Goal: Share content: Share content

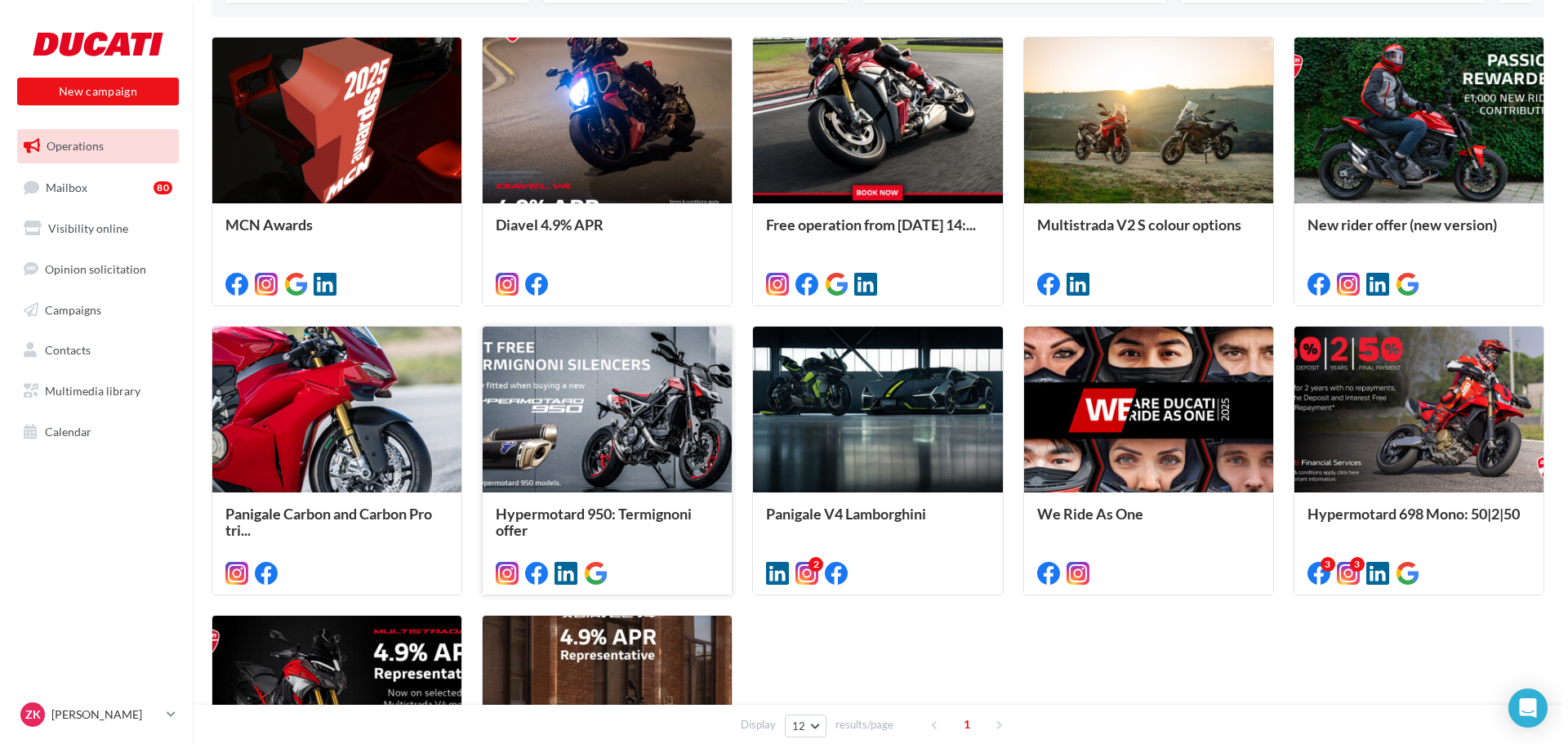
scroll to position [408, 0]
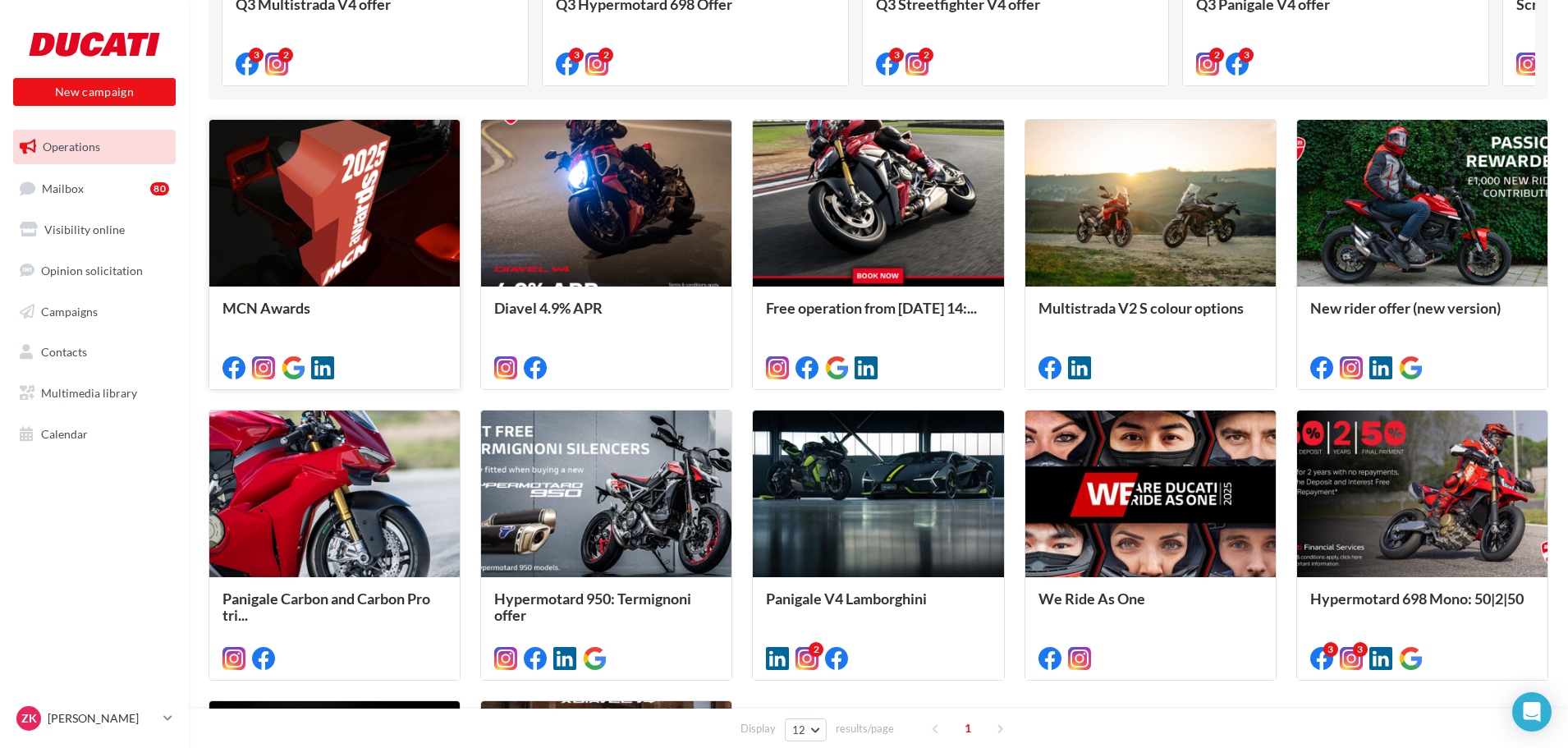
click at [330, 209] on div at bounding box center [334, 204] width 250 height 168
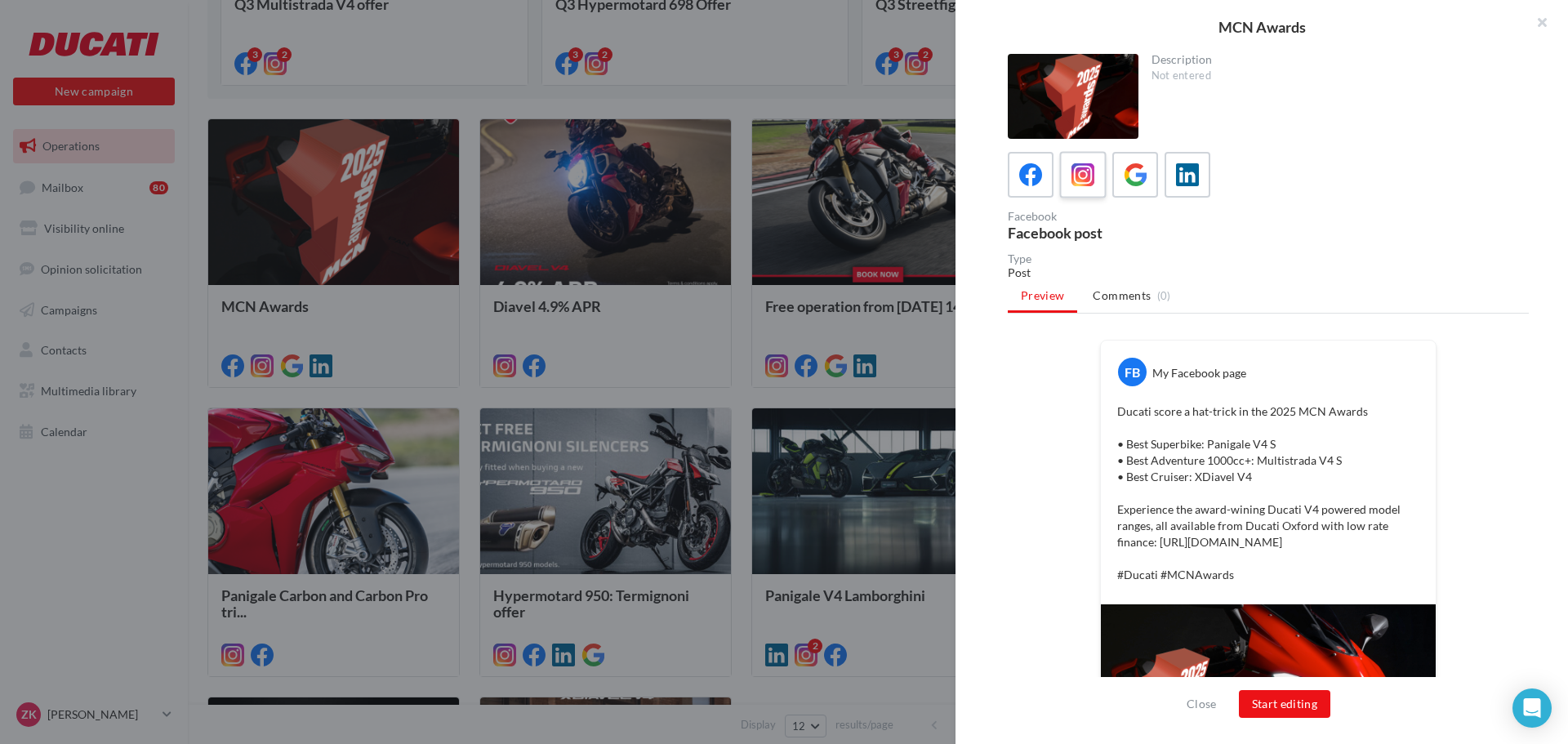
click at [1084, 172] on icon at bounding box center [1083, 175] width 24 height 24
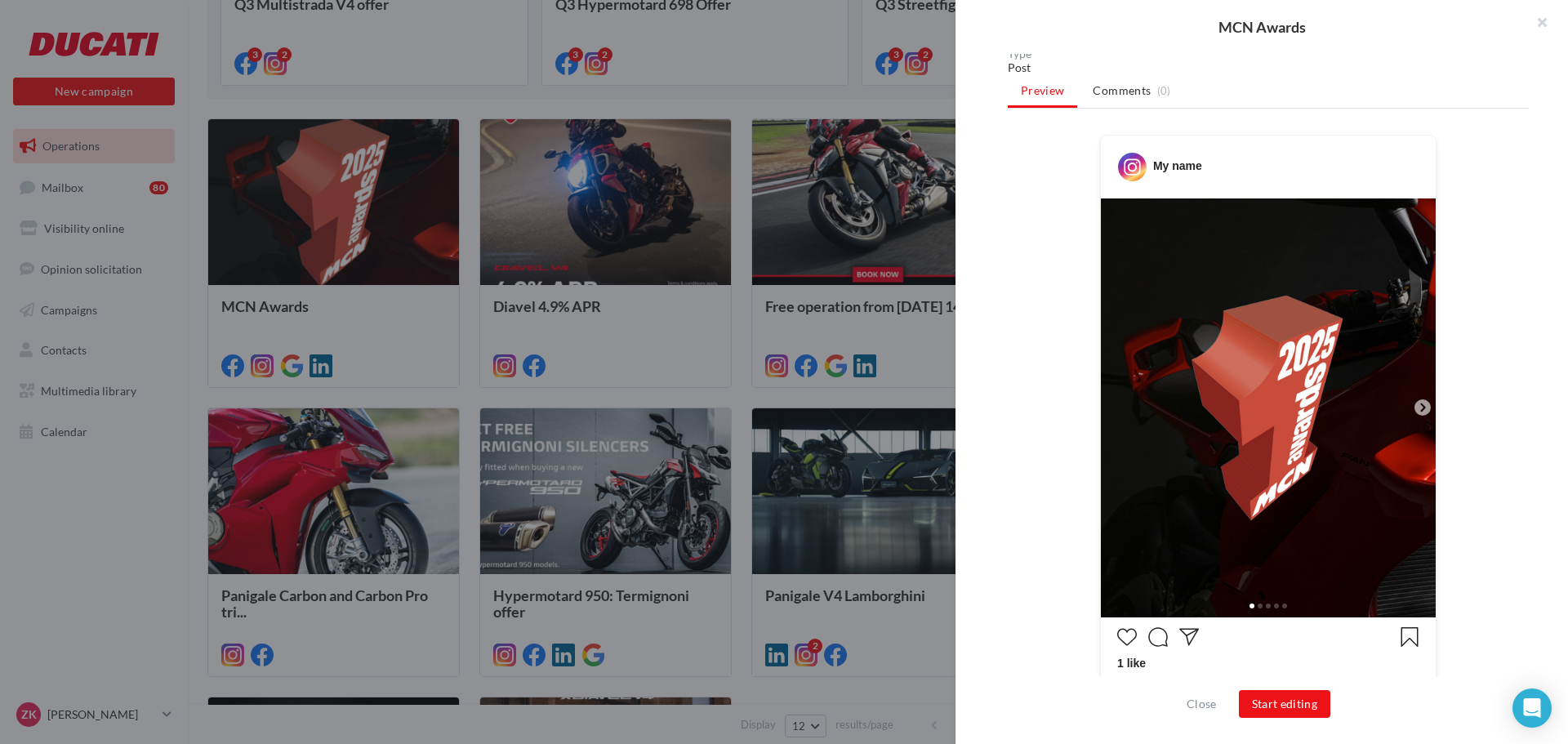
scroll to position [245, 0]
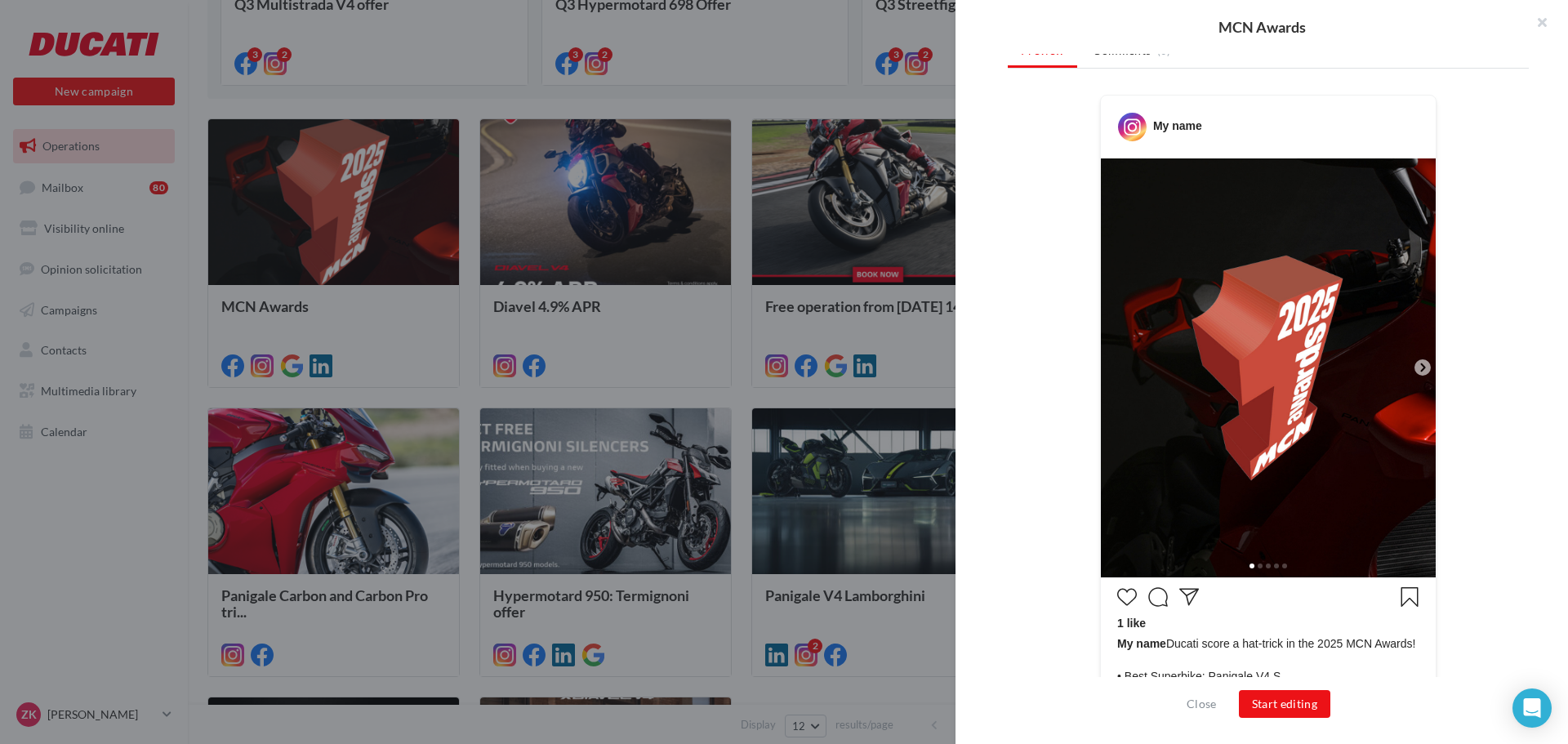
click at [1420, 363] on icon at bounding box center [1422, 367] width 15 height 15
click at [1418, 367] on icon at bounding box center [1422, 367] width 15 height 15
click at [1415, 371] on icon at bounding box center [1422, 367] width 15 height 15
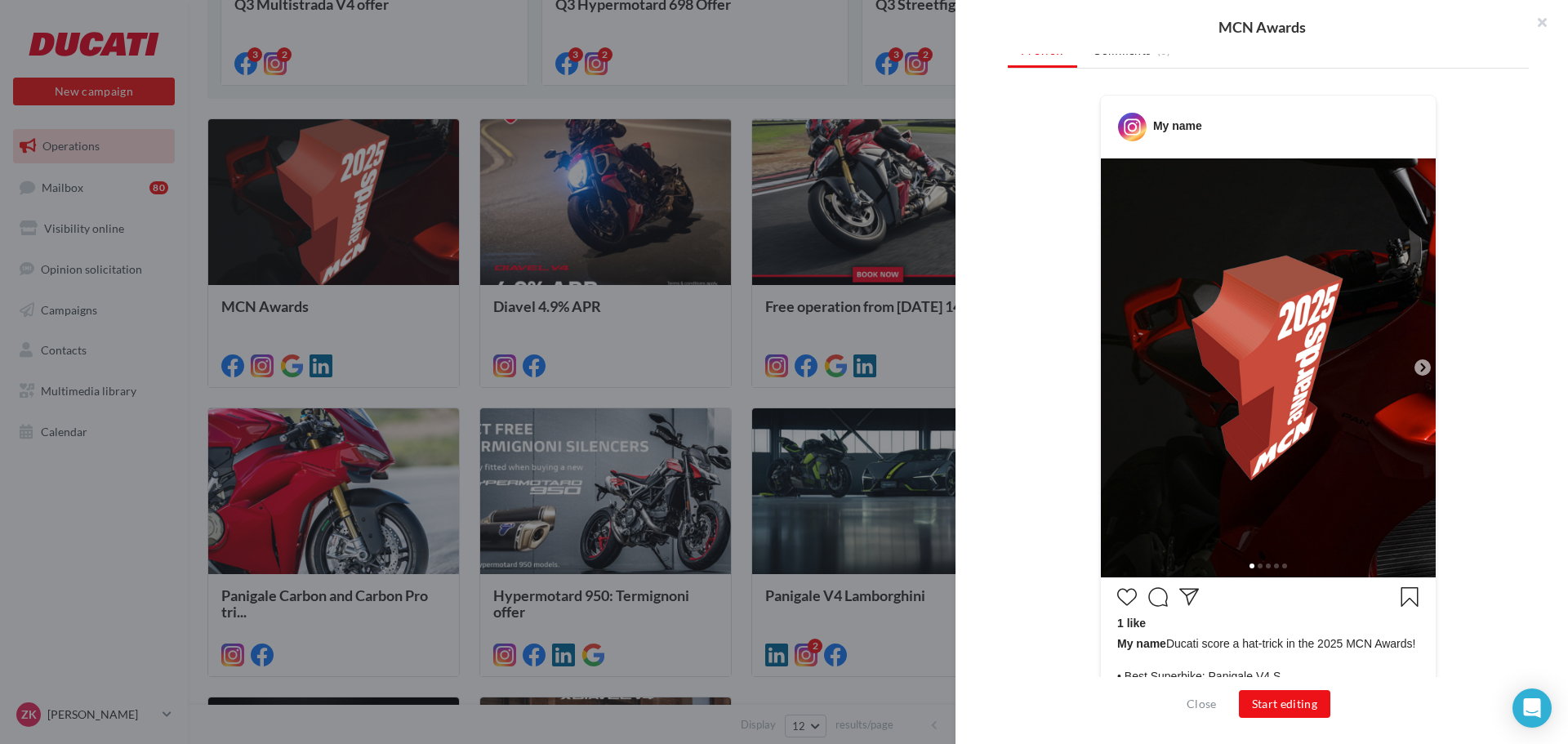
click at [1416, 361] on icon at bounding box center [1422, 367] width 15 height 15
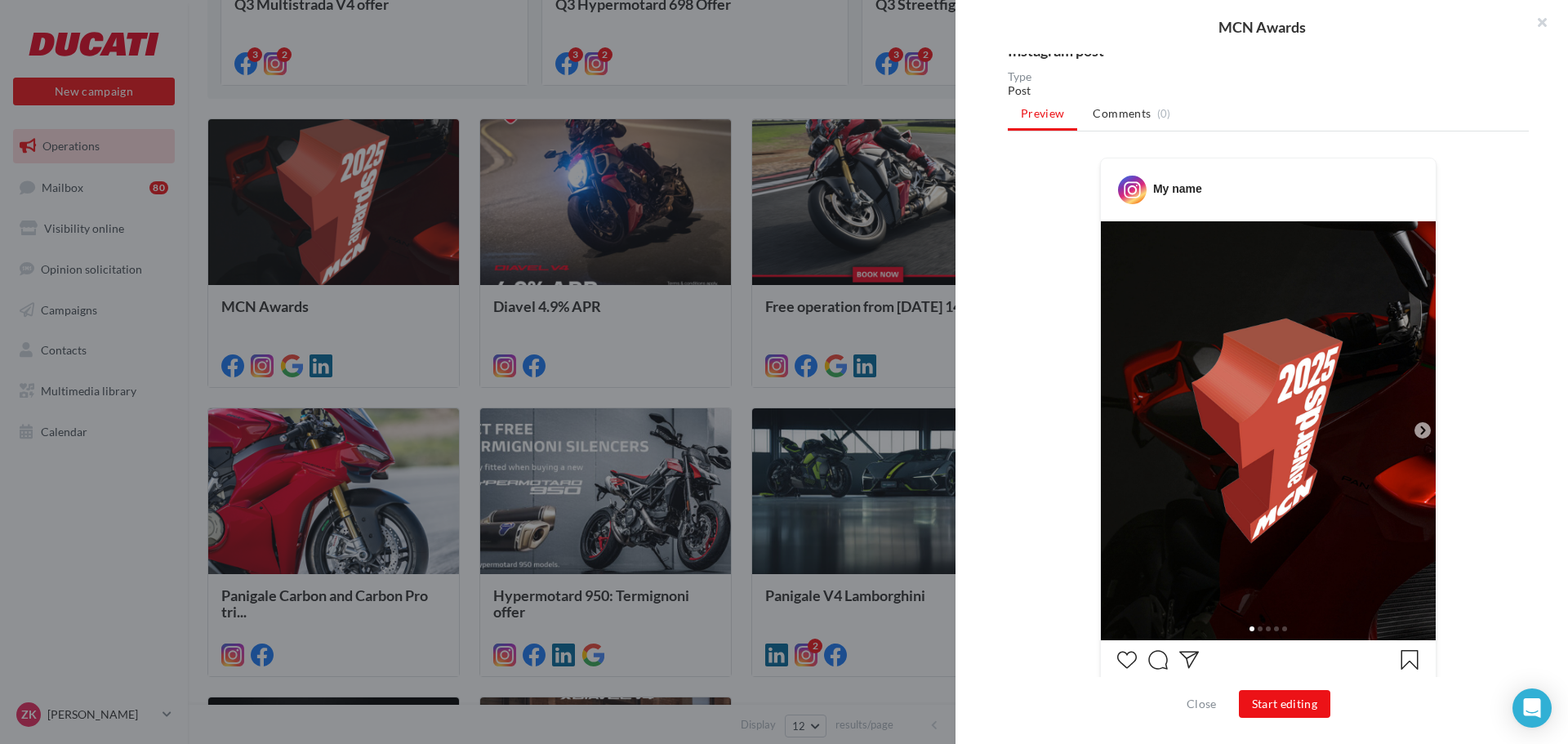
scroll to position [487, 0]
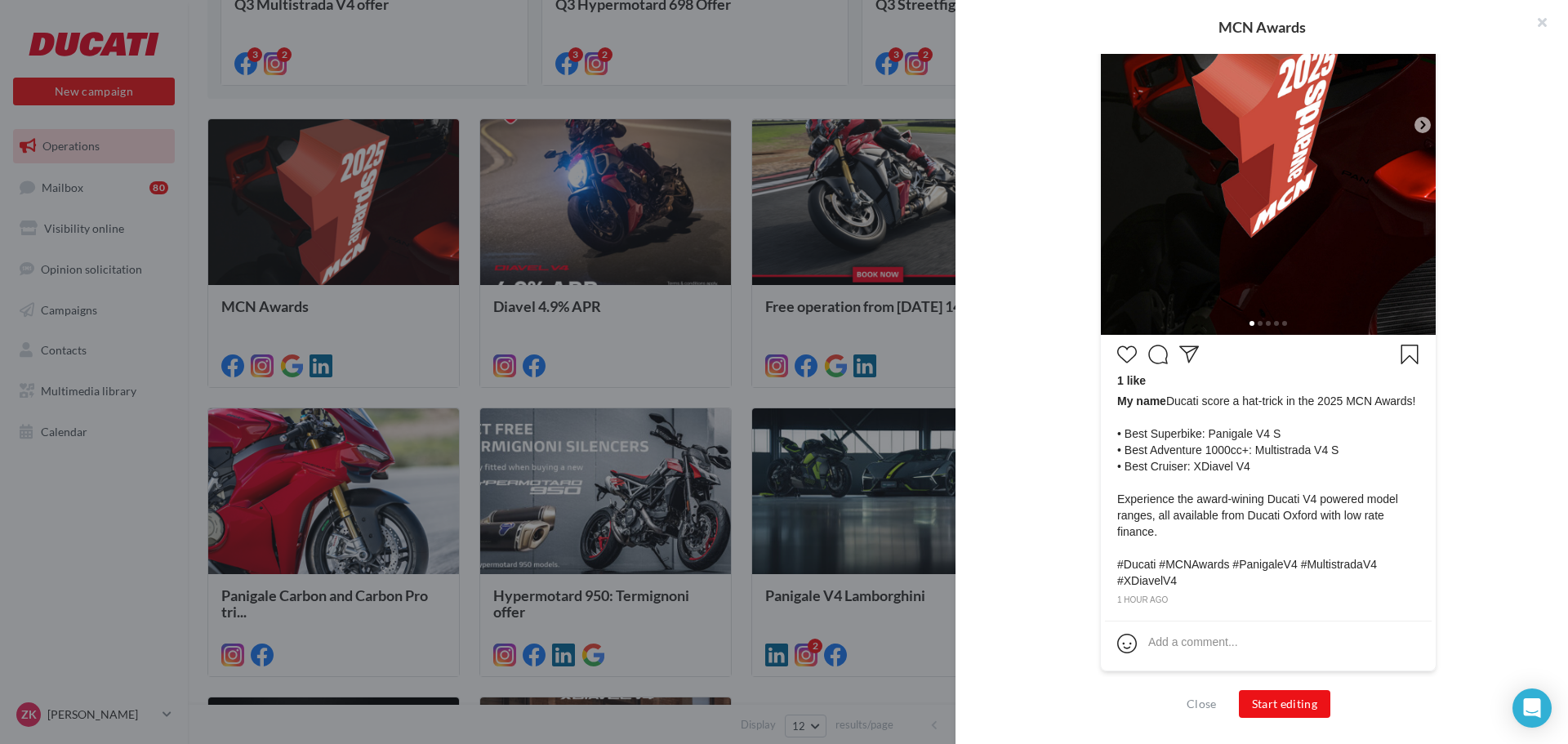
click at [1258, 324] on span at bounding box center [1260, 324] width 5 height 5
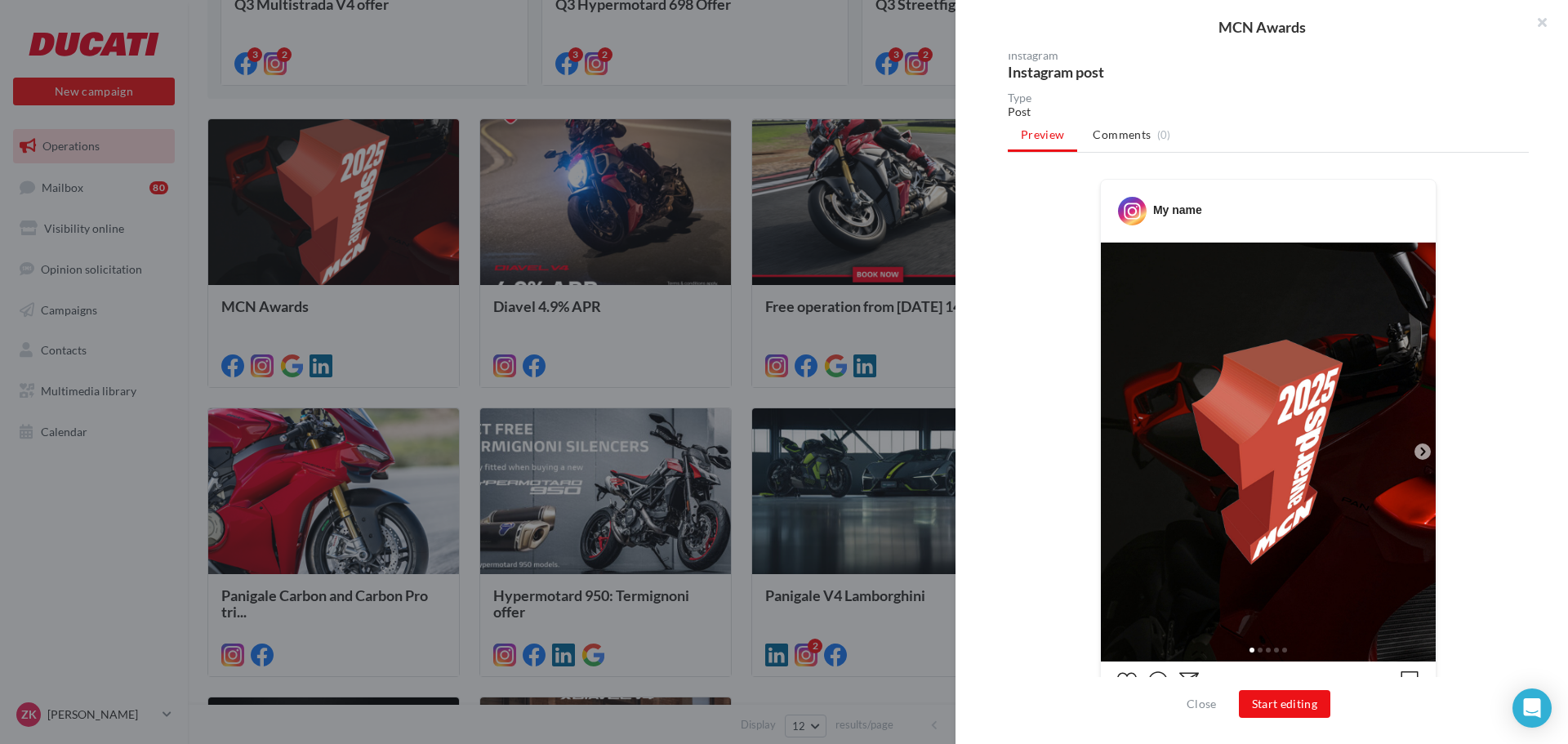
click at [1289, 311] on img at bounding box center [1268, 452] width 335 height 419
click at [1424, 451] on icon at bounding box center [1422, 451] width 15 height 15
click at [1422, 451] on icon at bounding box center [1422, 451] width 15 height 15
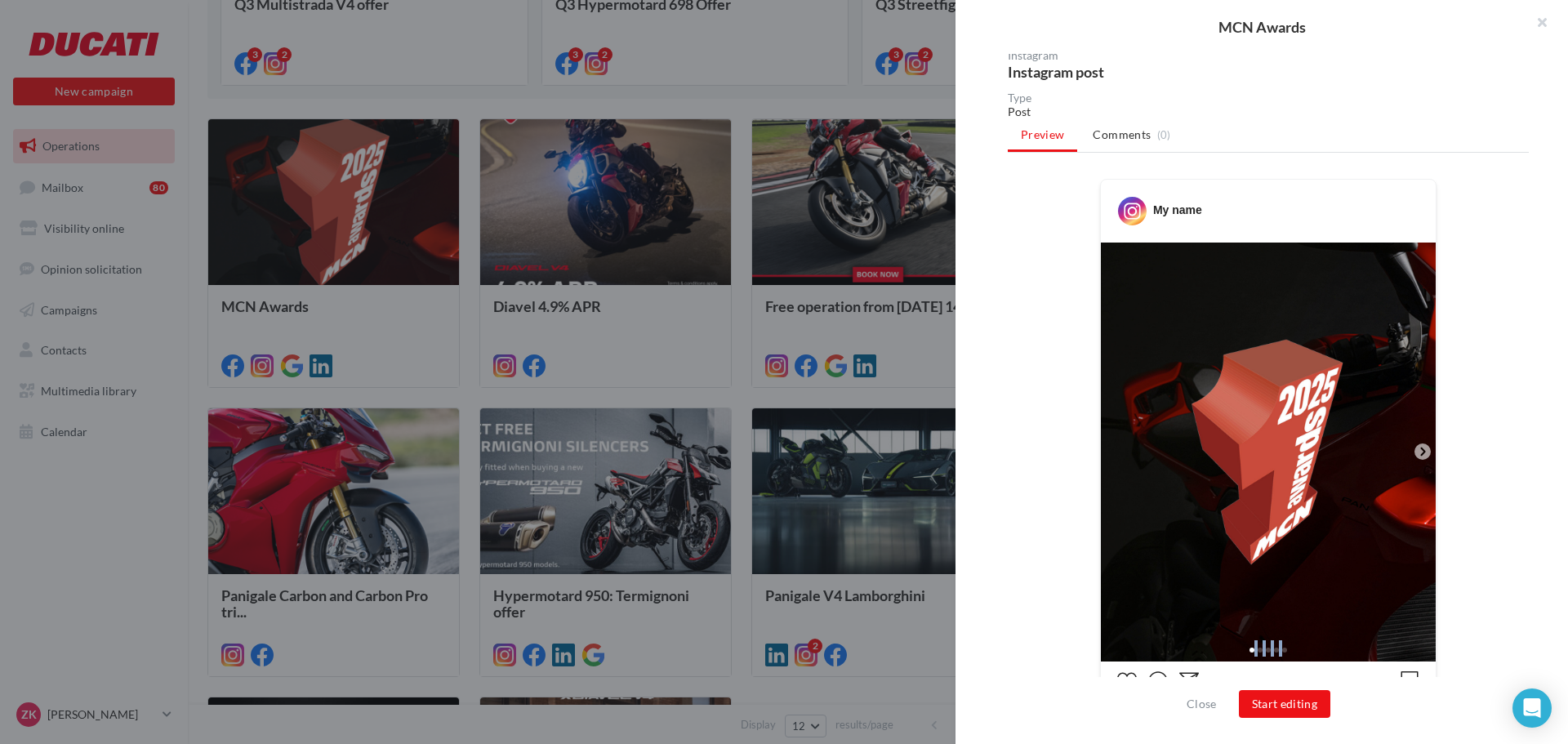
scroll to position [0, 0]
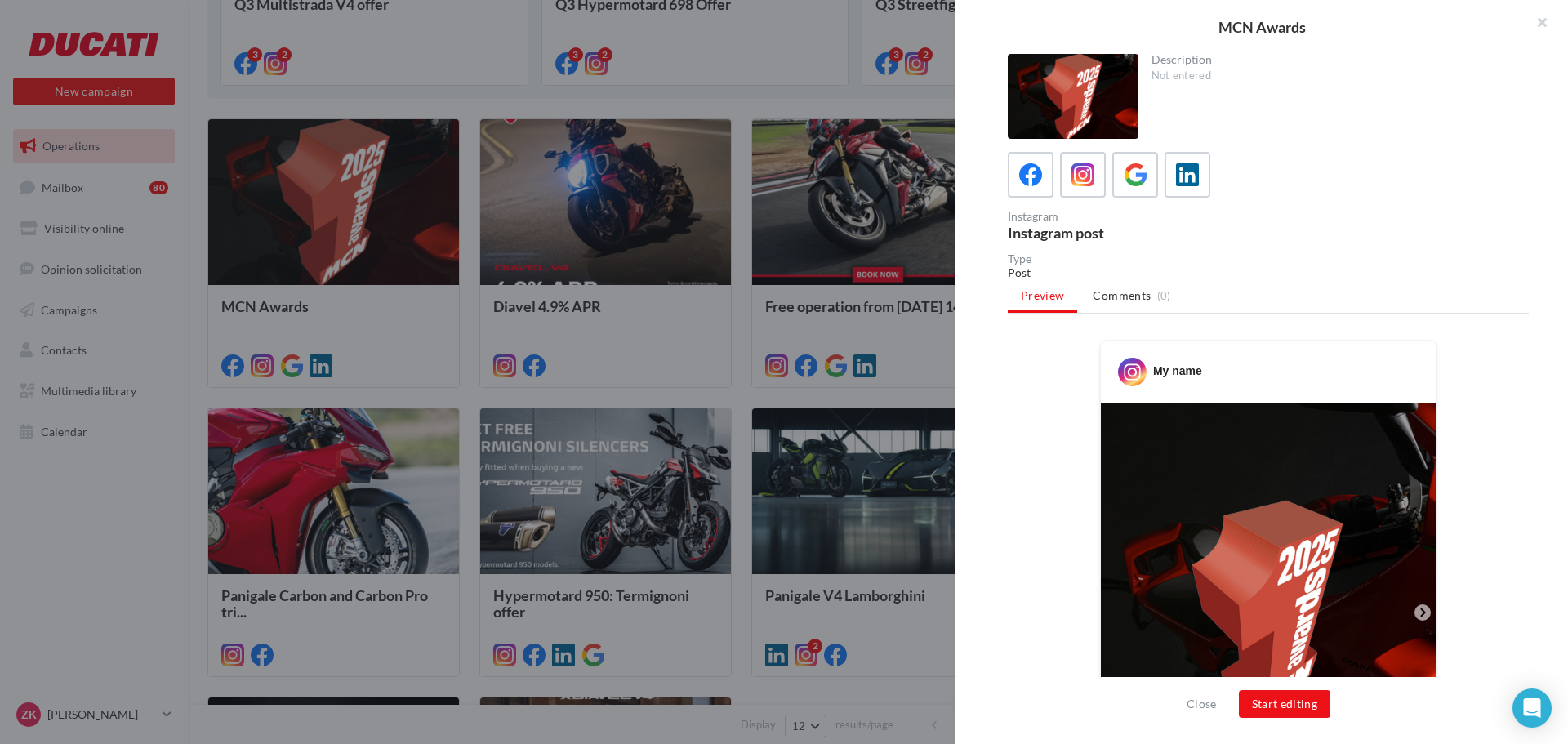
click at [1004, 186] on div "Description Not entered Instagram Instagram post Type Post Preview Comments (0)…" at bounding box center [1267, 372] width 625 height 638
click at [1038, 171] on icon at bounding box center [1031, 175] width 24 height 24
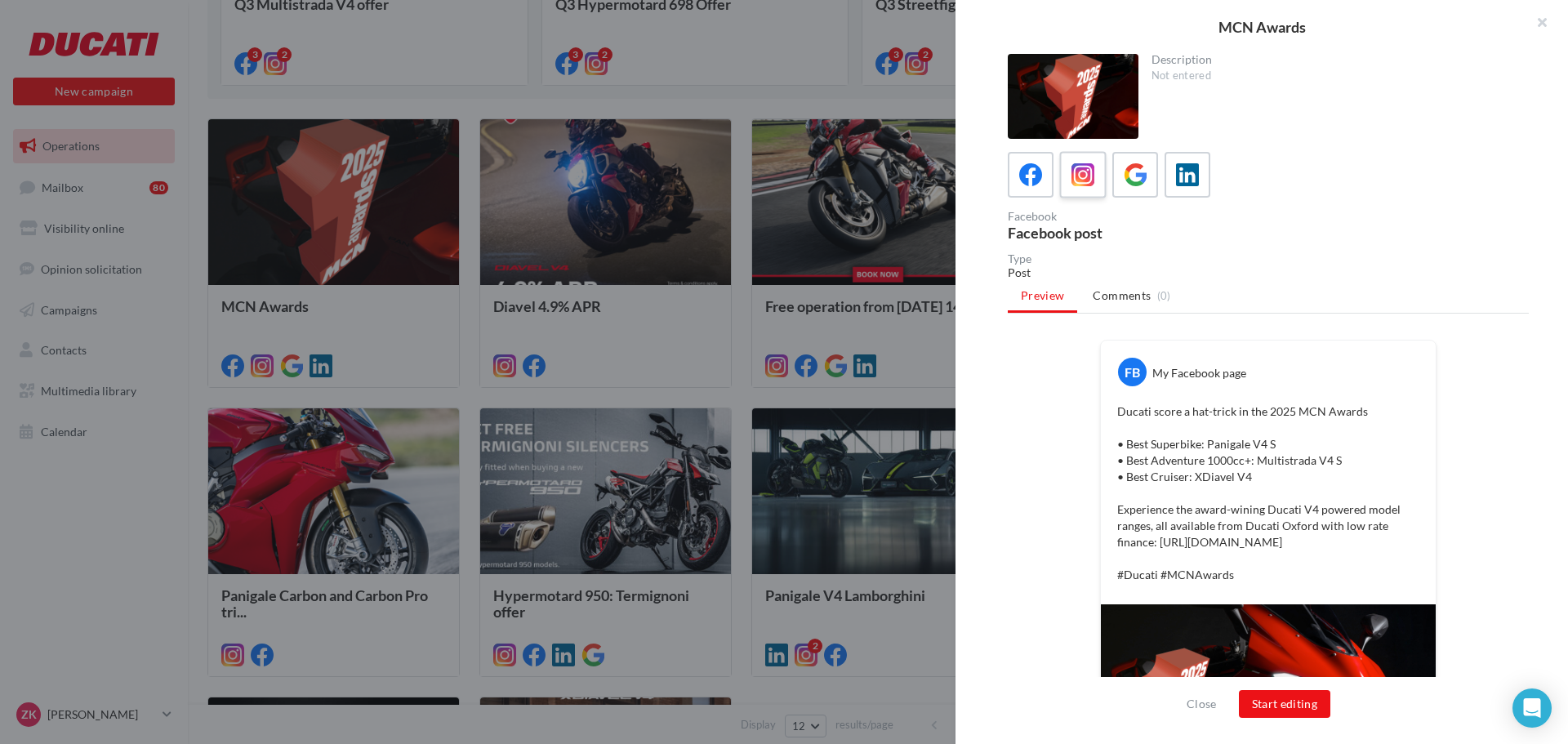
click at [1084, 160] on div at bounding box center [1083, 175] width 30 height 30
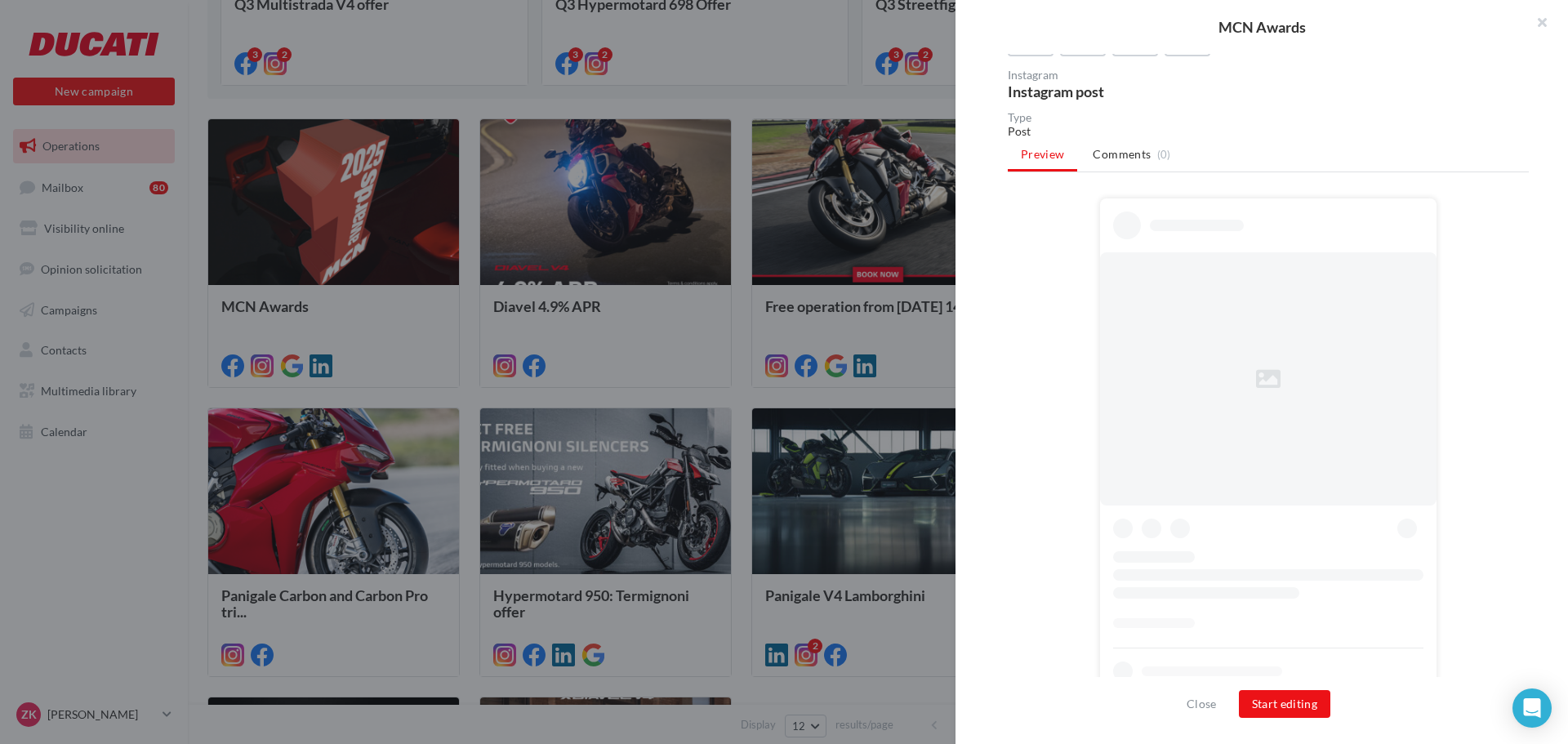
scroll to position [143, 0]
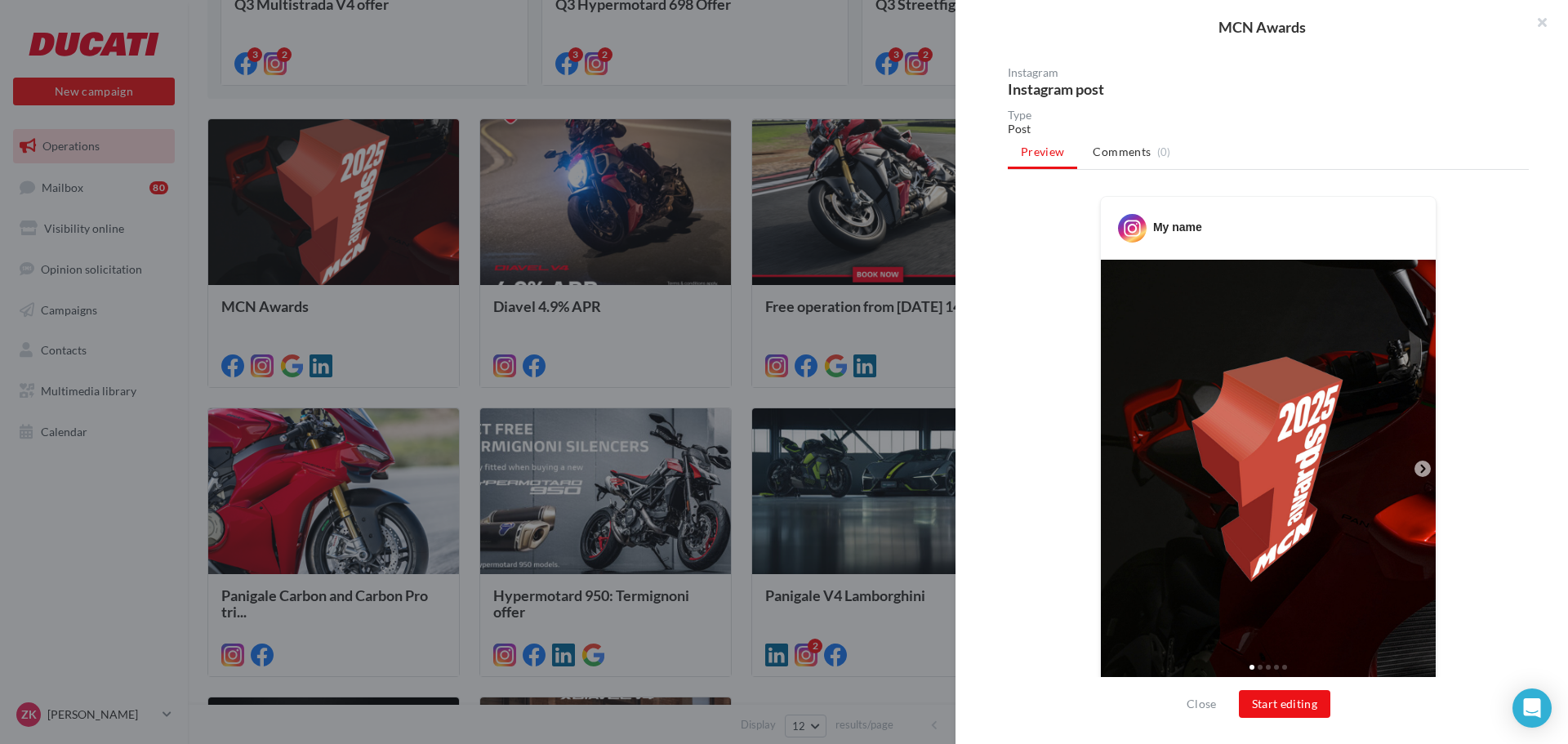
click at [1416, 473] on icon at bounding box center [1422, 469] width 15 height 15
click at [1415, 465] on icon at bounding box center [1422, 469] width 15 height 15
click at [1416, 474] on icon at bounding box center [1422, 469] width 15 height 15
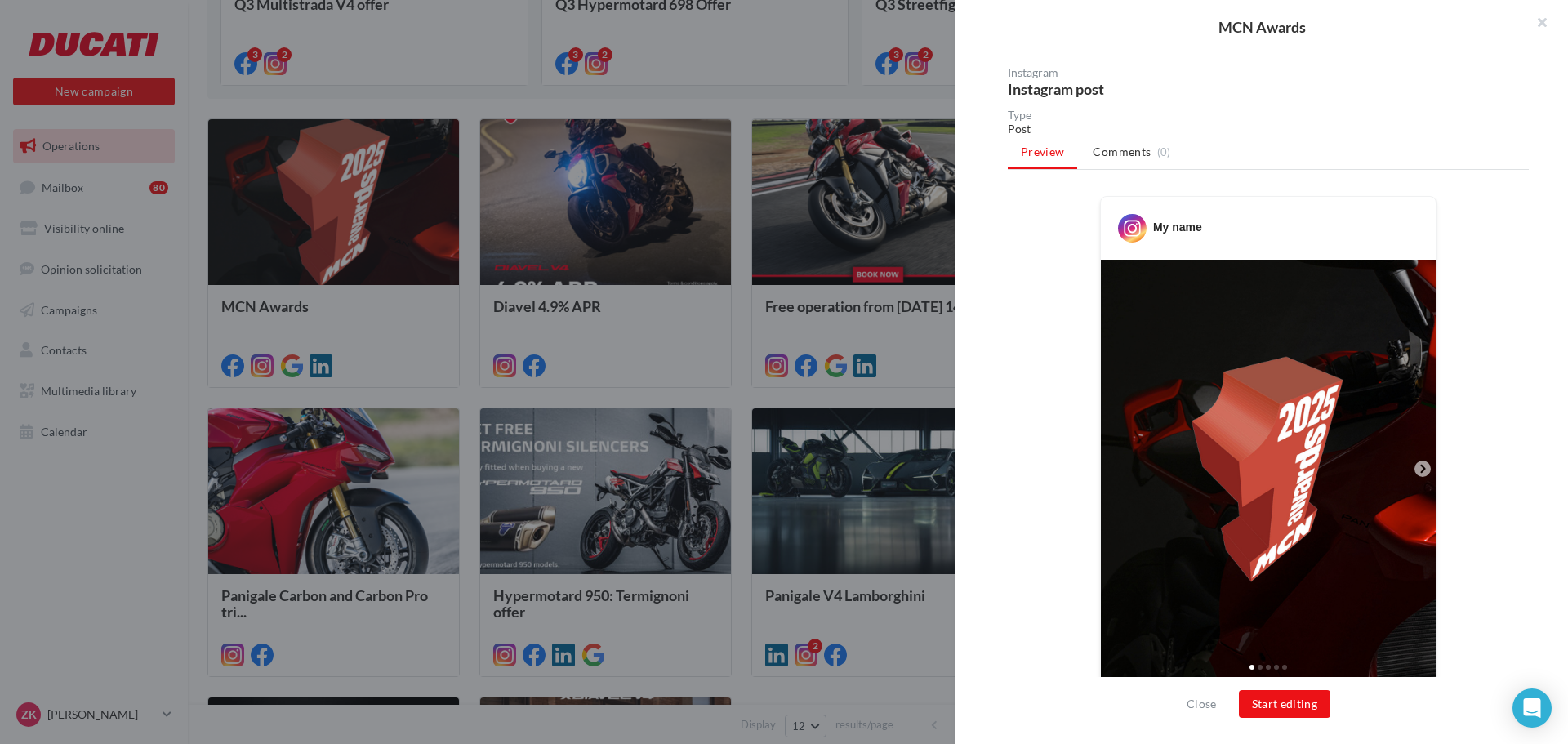
click at [1262, 659] on div at bounding box center [1268, 666] width 335 height 26
click at [1258, 667] on span at bounding box center [1260, 667] width 5 height 5
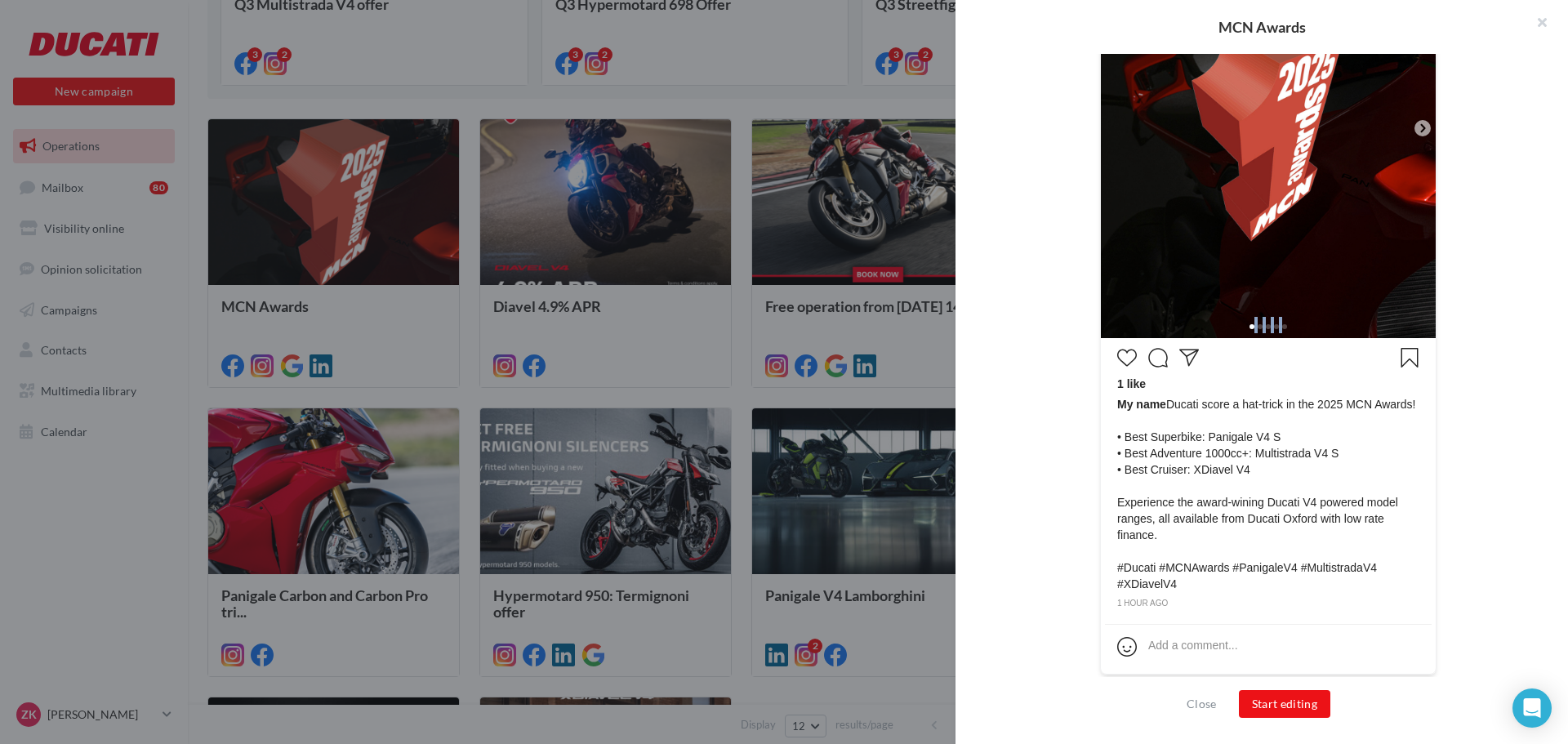
scroll to position [487, 0]
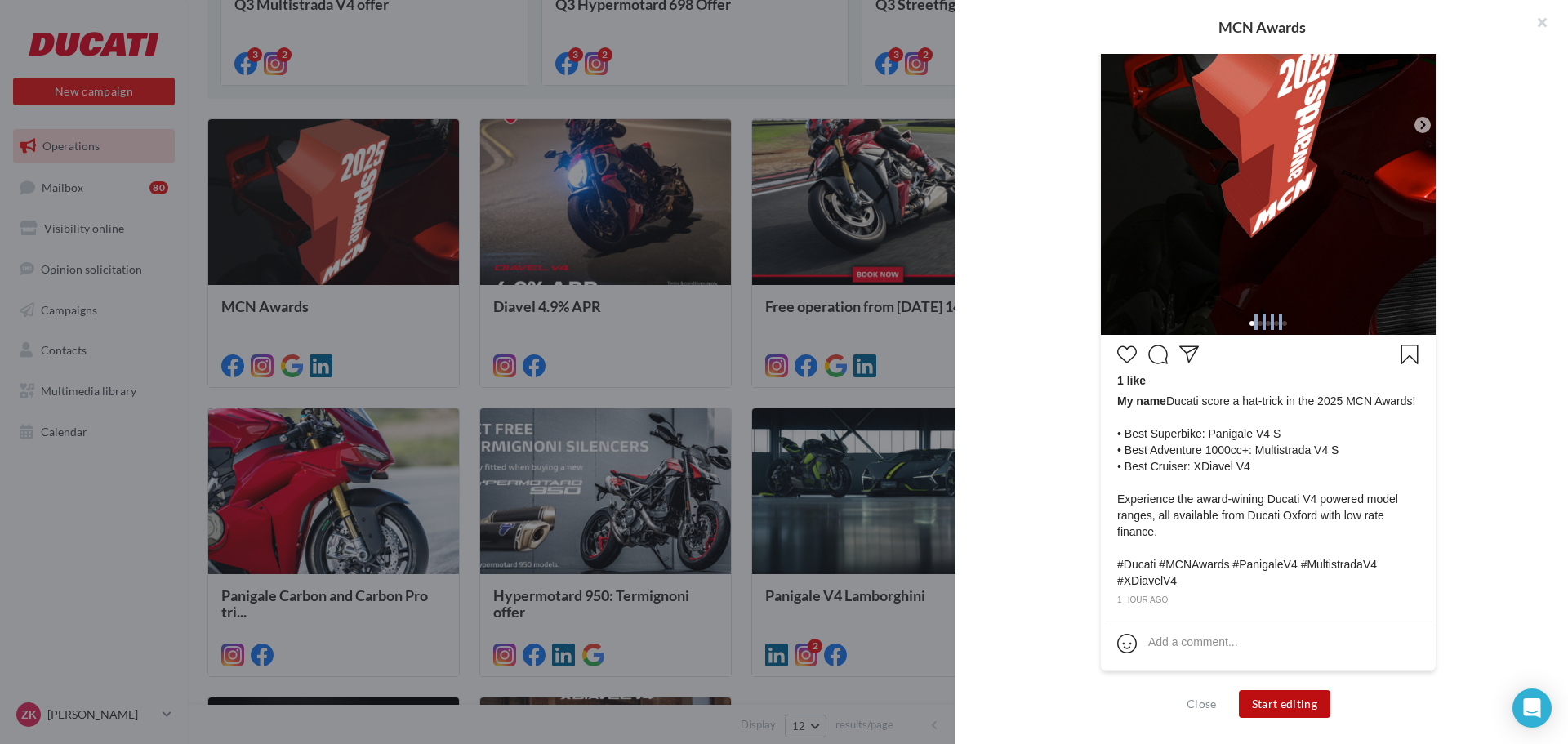
click at [1280, 703] on button "Start editing" at bounding box center [1285, 704] width 92 height 28
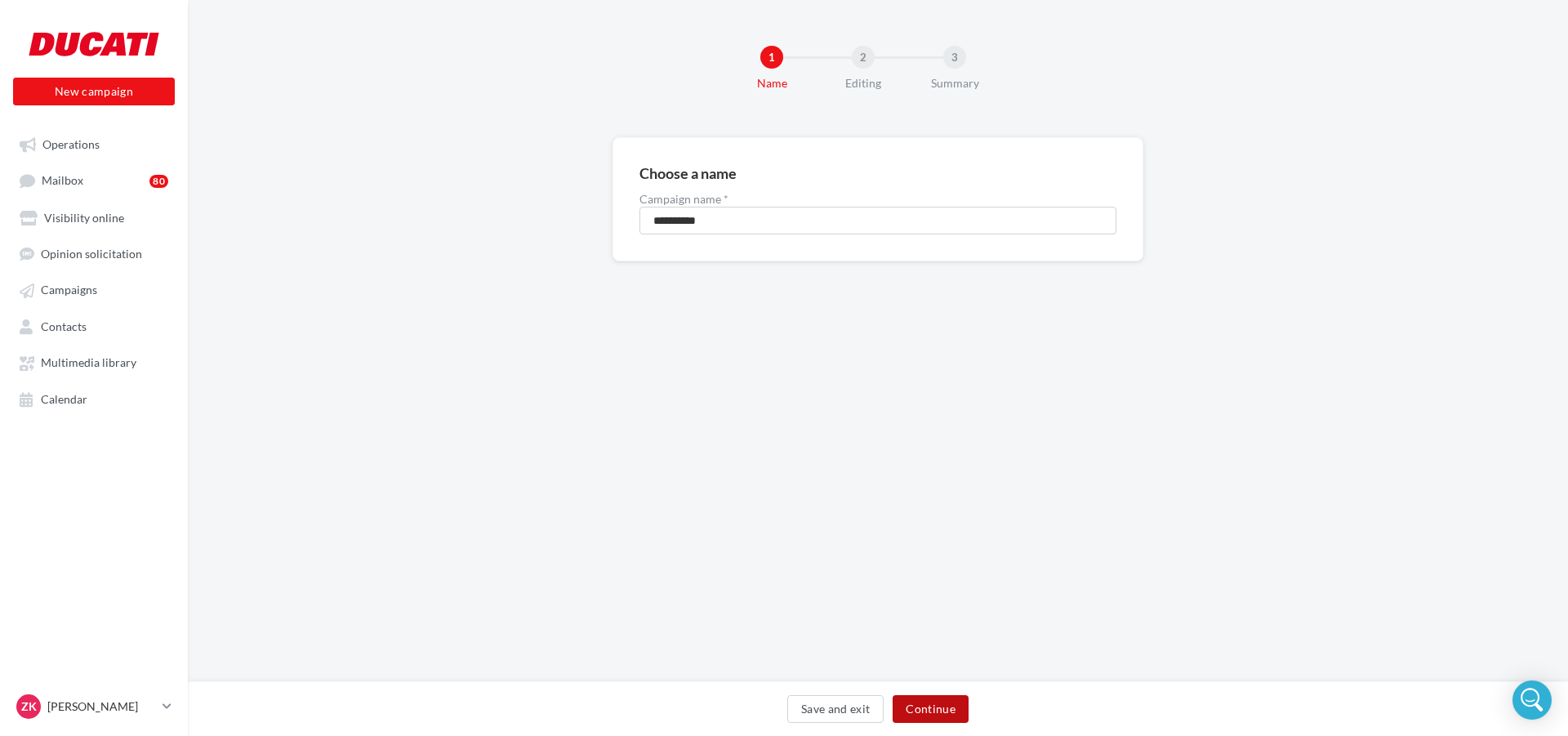
click at [941, 702] on button "Continue" at bounding box center [930, 709] width 76 height 28
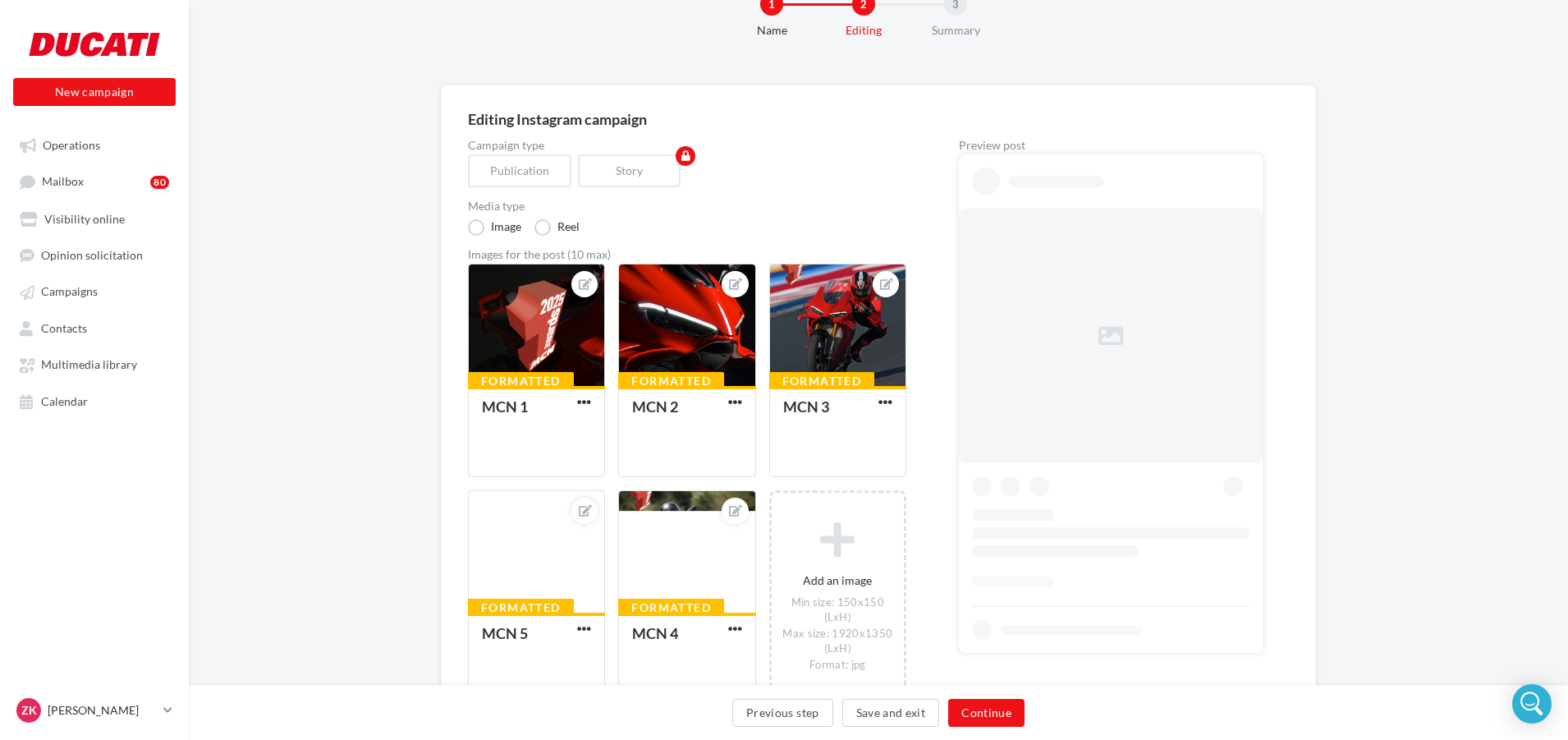
scroll to position [82, 0]
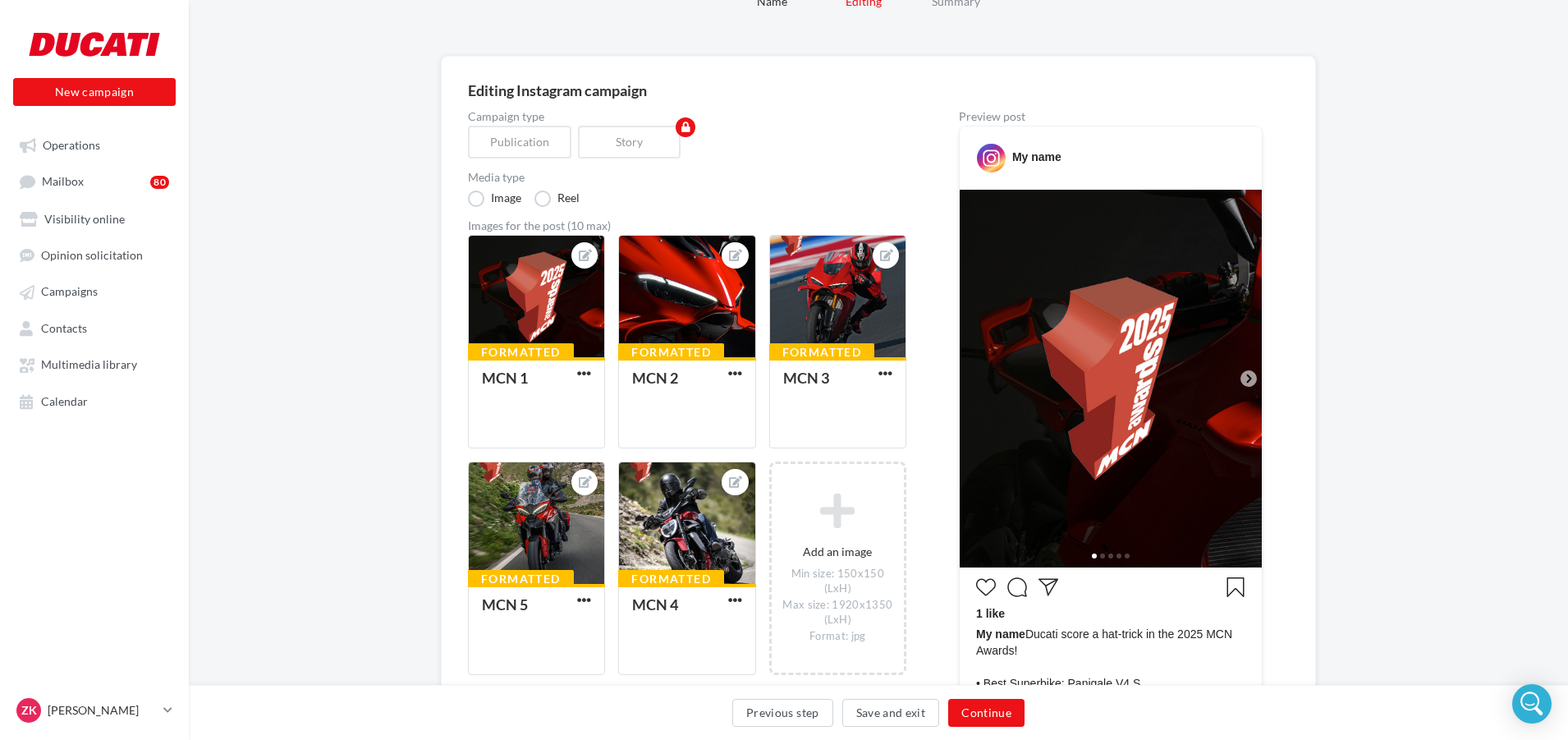
click at [1246, 374] on icon at bounding box center [1249, 378] width 15 height 15
click at [637, 286] on div at bounding box center [686, 296] width 135 height 123
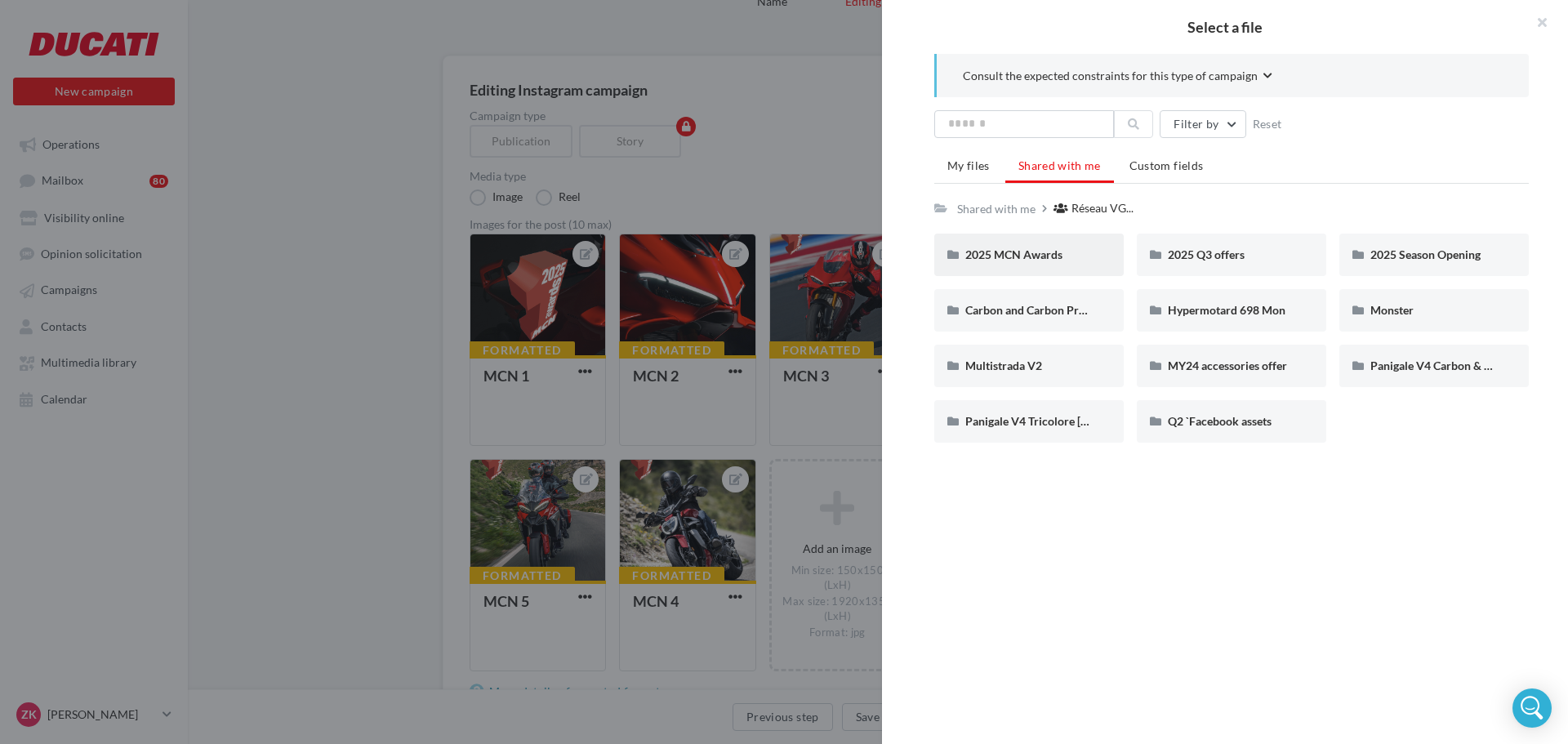
click at [1042, 258] on span "2025 MCN Awards" at bounding box center [1014, 254] width 97 height 14
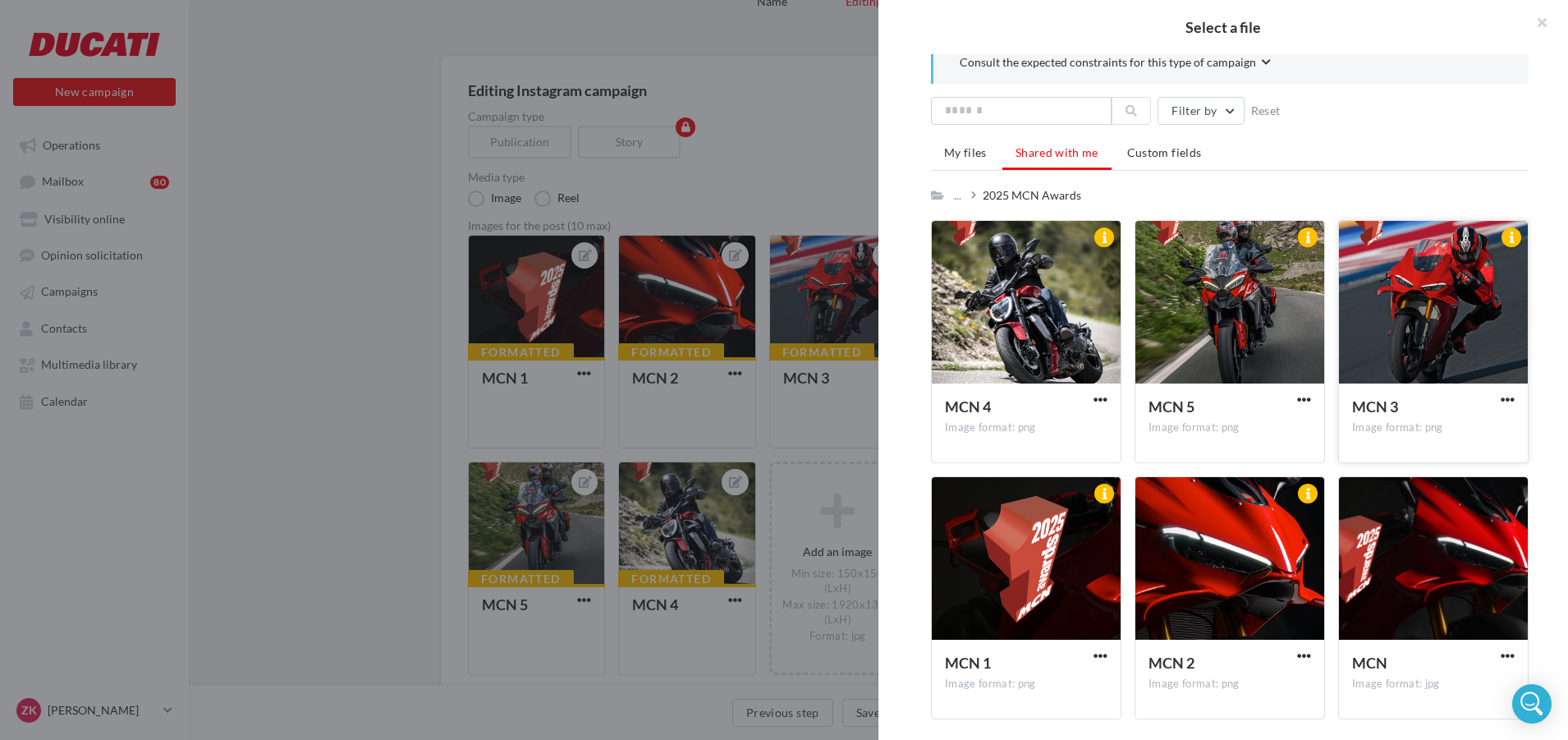
scroll to position [18, 0]
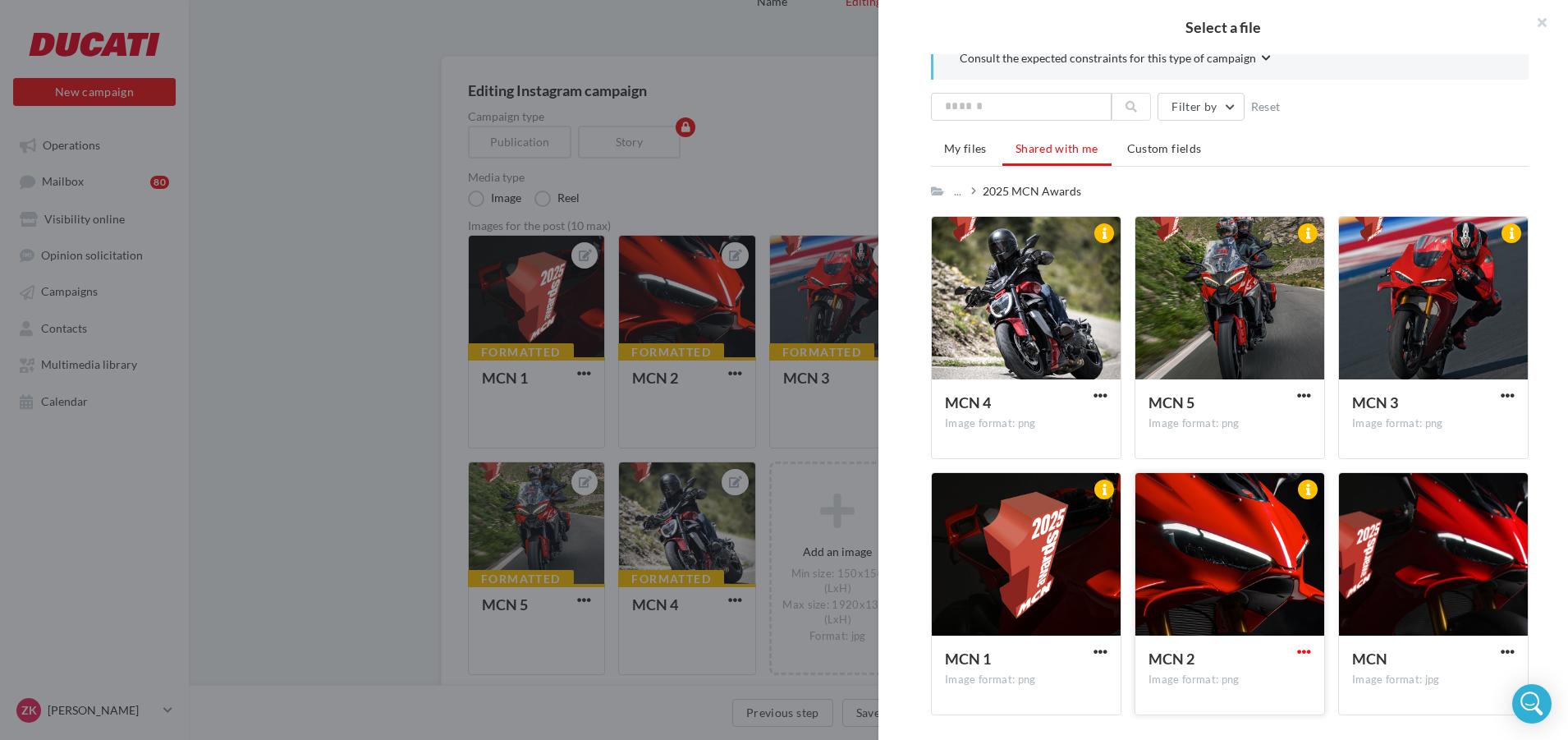
click at [1304, 650] on span "button" at bounding box center [1304, 652] width 14 height 14
click at [1246, 684] on button "Download" at bounding box center [1233, 684] width 164 height 42
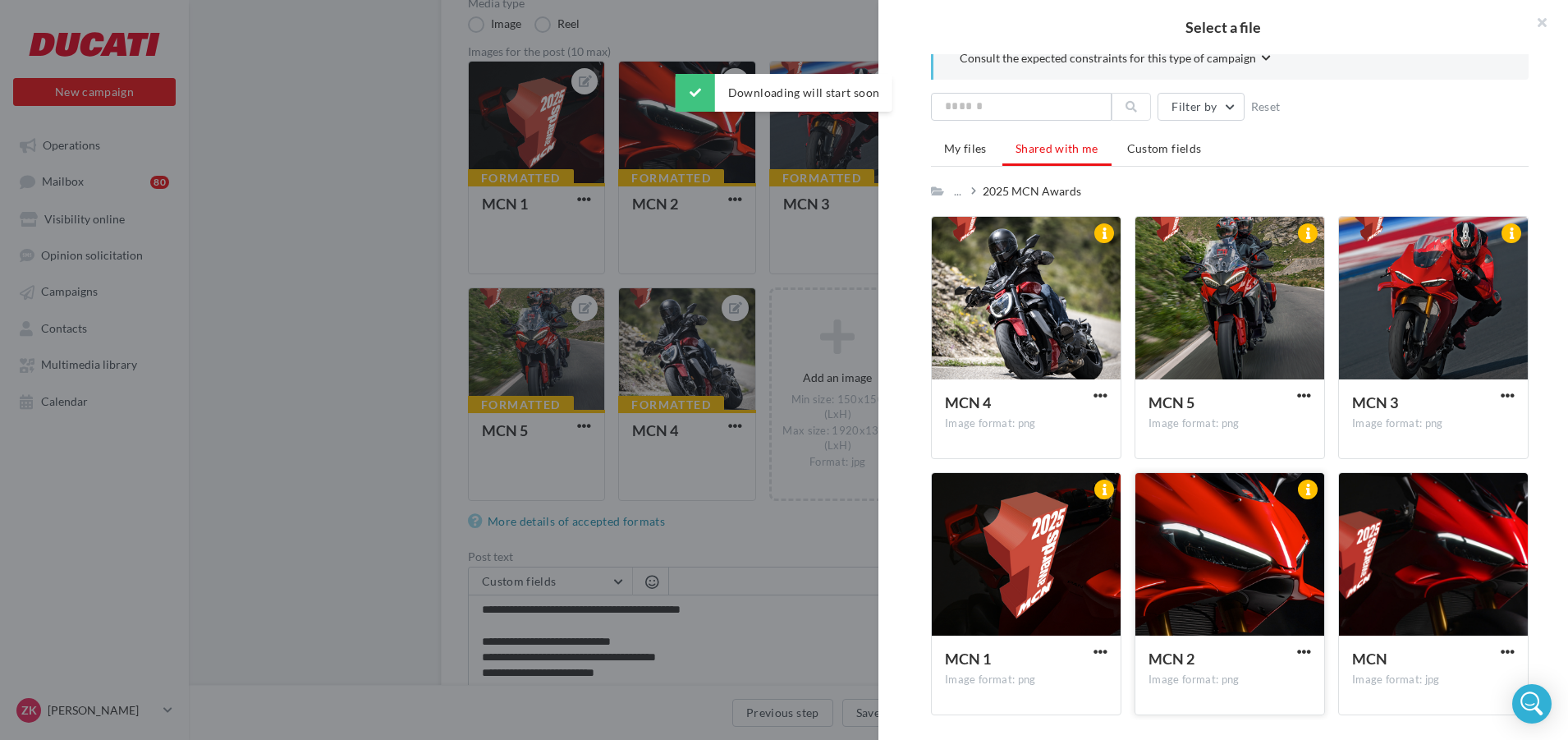
scroll to position [247, 0]
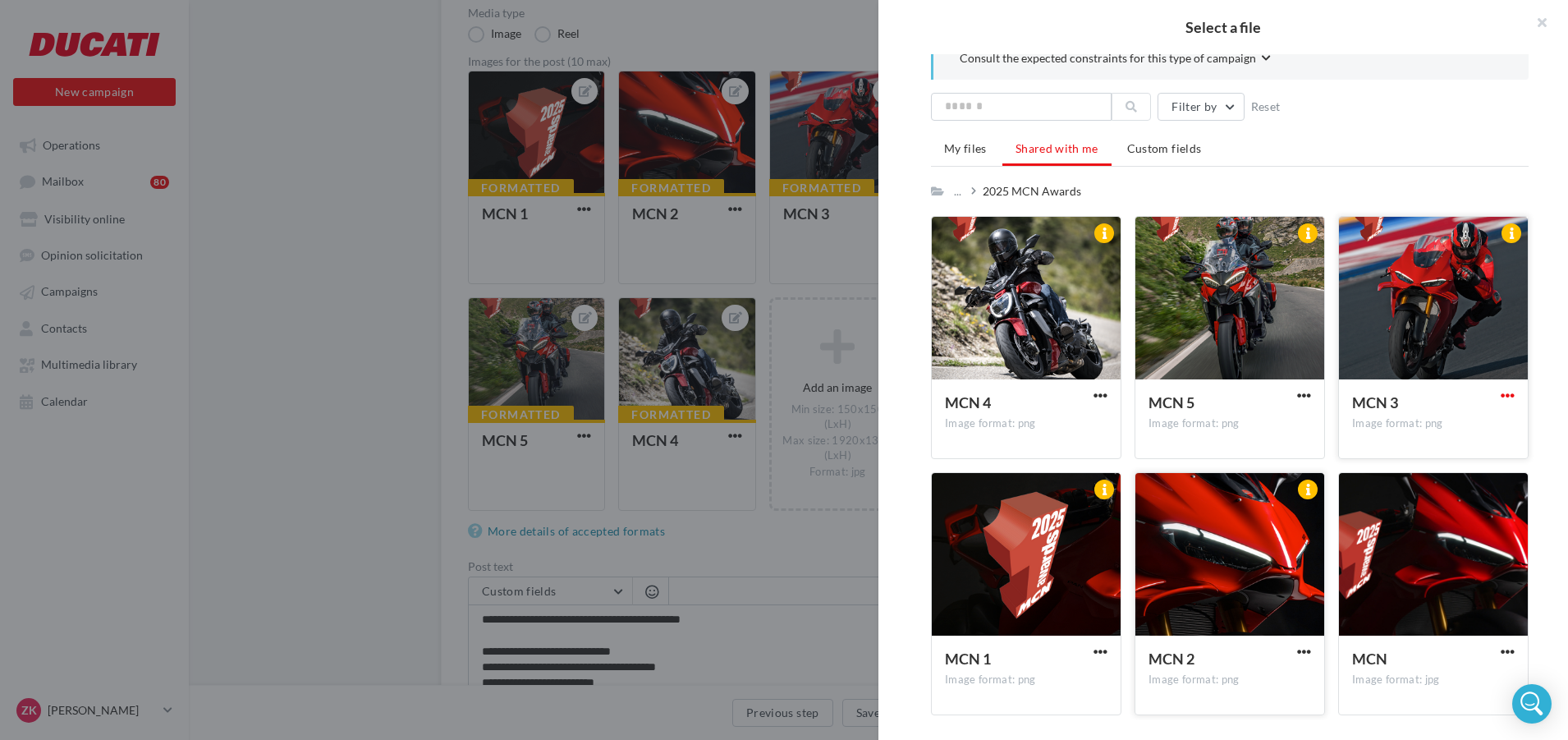
click at [1501, 393] on span "button" at bounding box center [1508, 395] width 14 height 14
click at [1414, 432] on button "Download" at bounding box center [1436, 429] width 164 height 42
click at [1300, 393] on span "button" at bounding box center [1304, 395] width 14 height 14
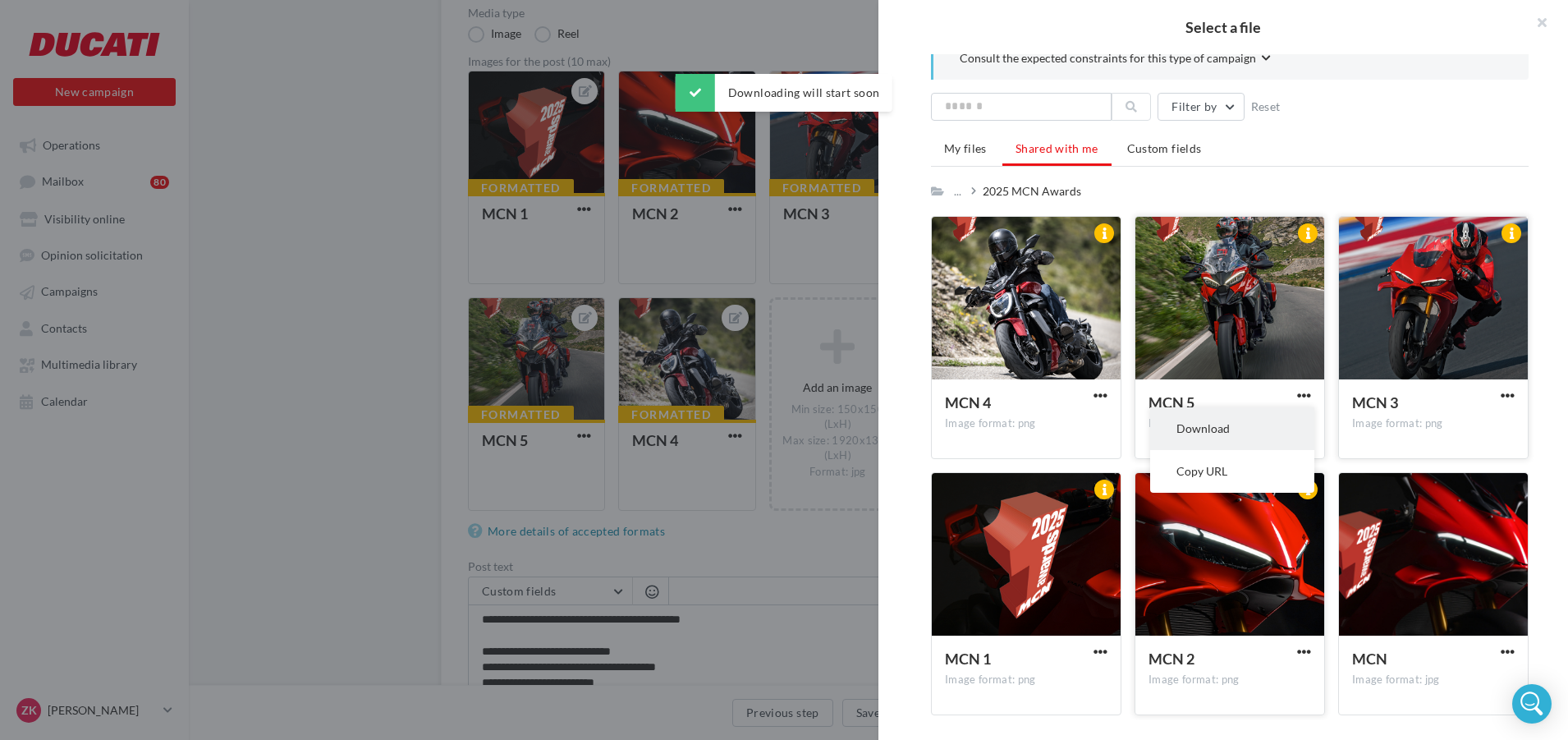
click at [1226, 431] on button "Download" at bounding box center [1233, 429] width 164 height 42
click at [1098, 396] on span "button" at bounding box center [1101, 395] width 14 height 14
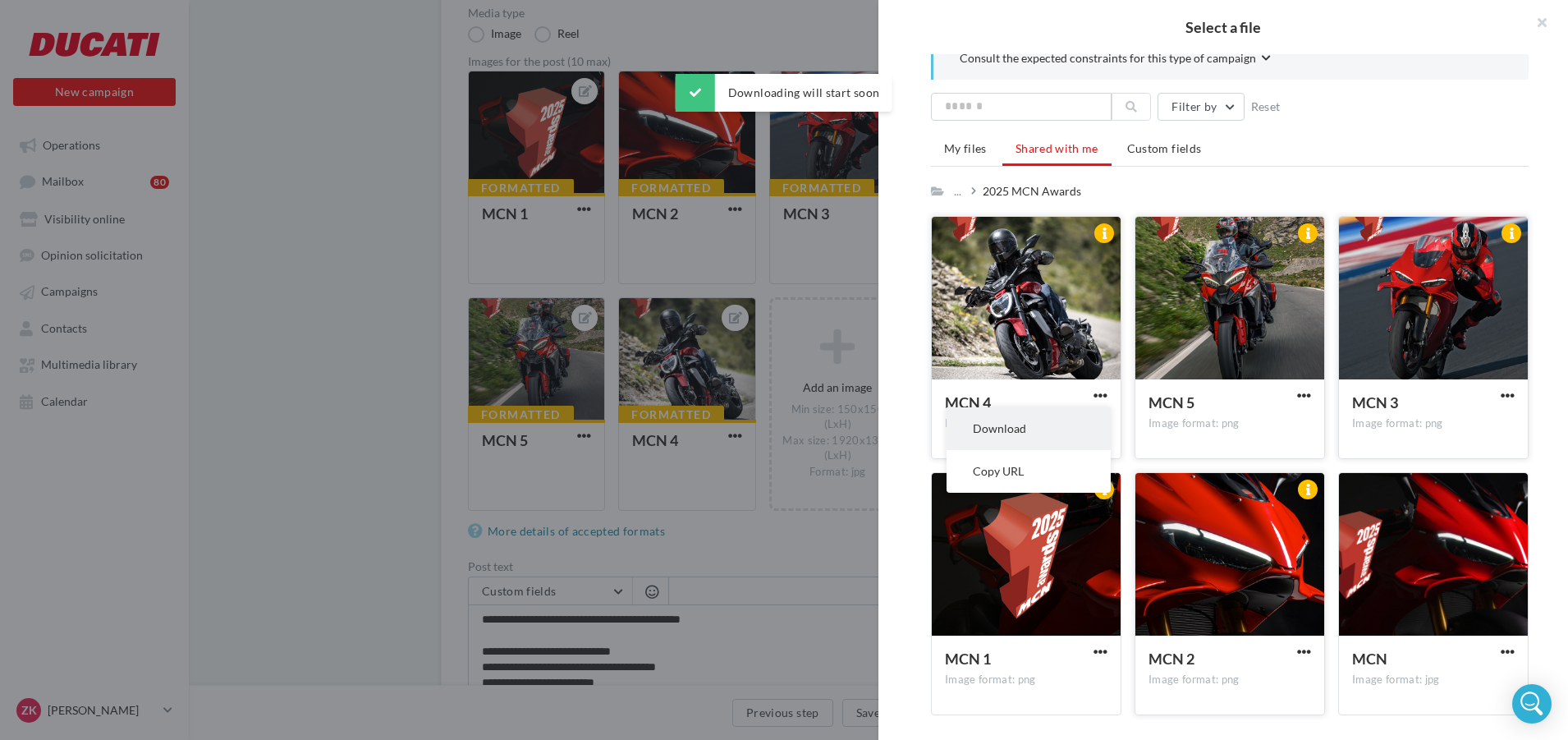
click at [1023, 433] on button "Download" at bounding box center [1029, 429] width 164 height 42
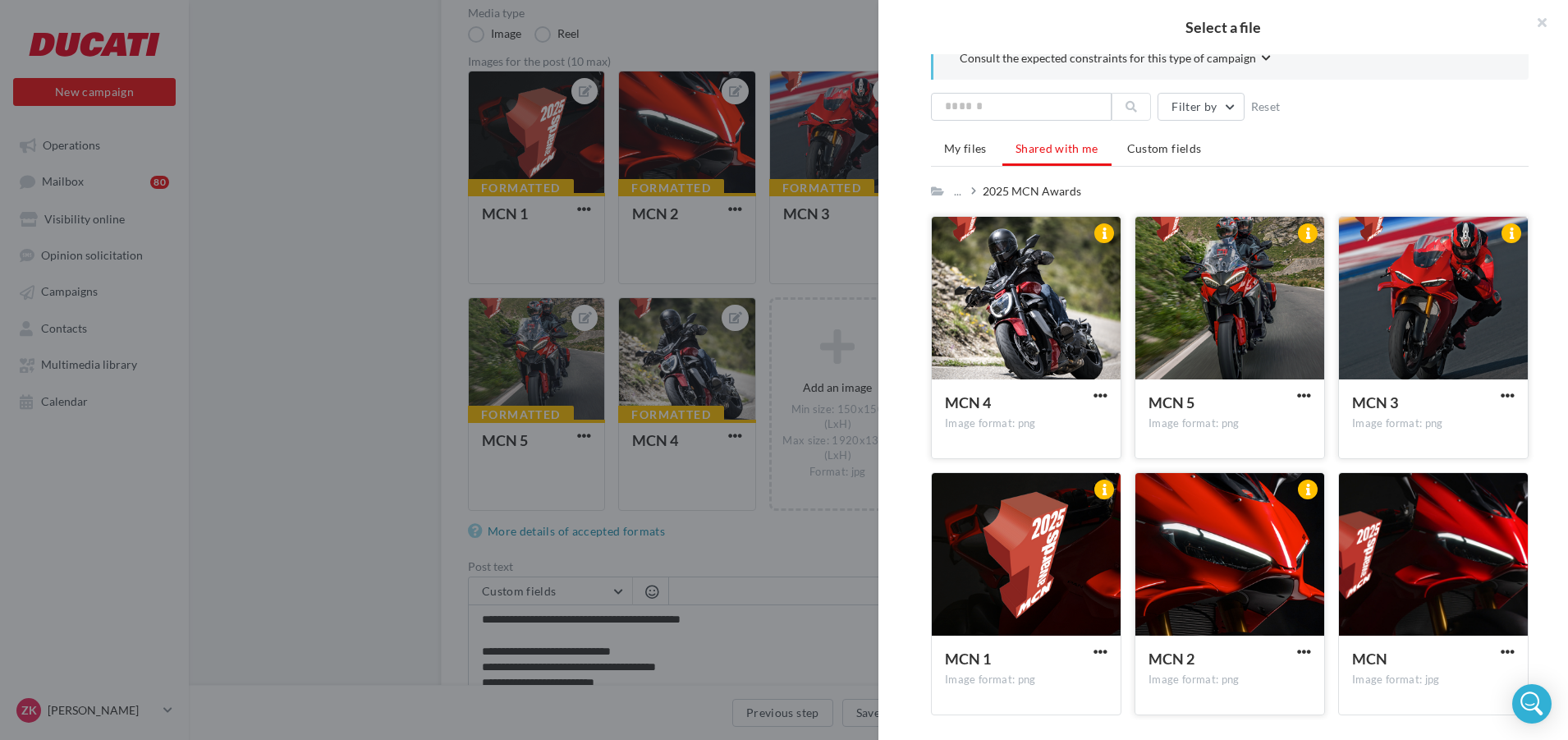
click at [468, 284] on div "Select a file Consult the expected constraints for this type of campaign Filter…" at bounding box center [536, 284] width 137 height 0
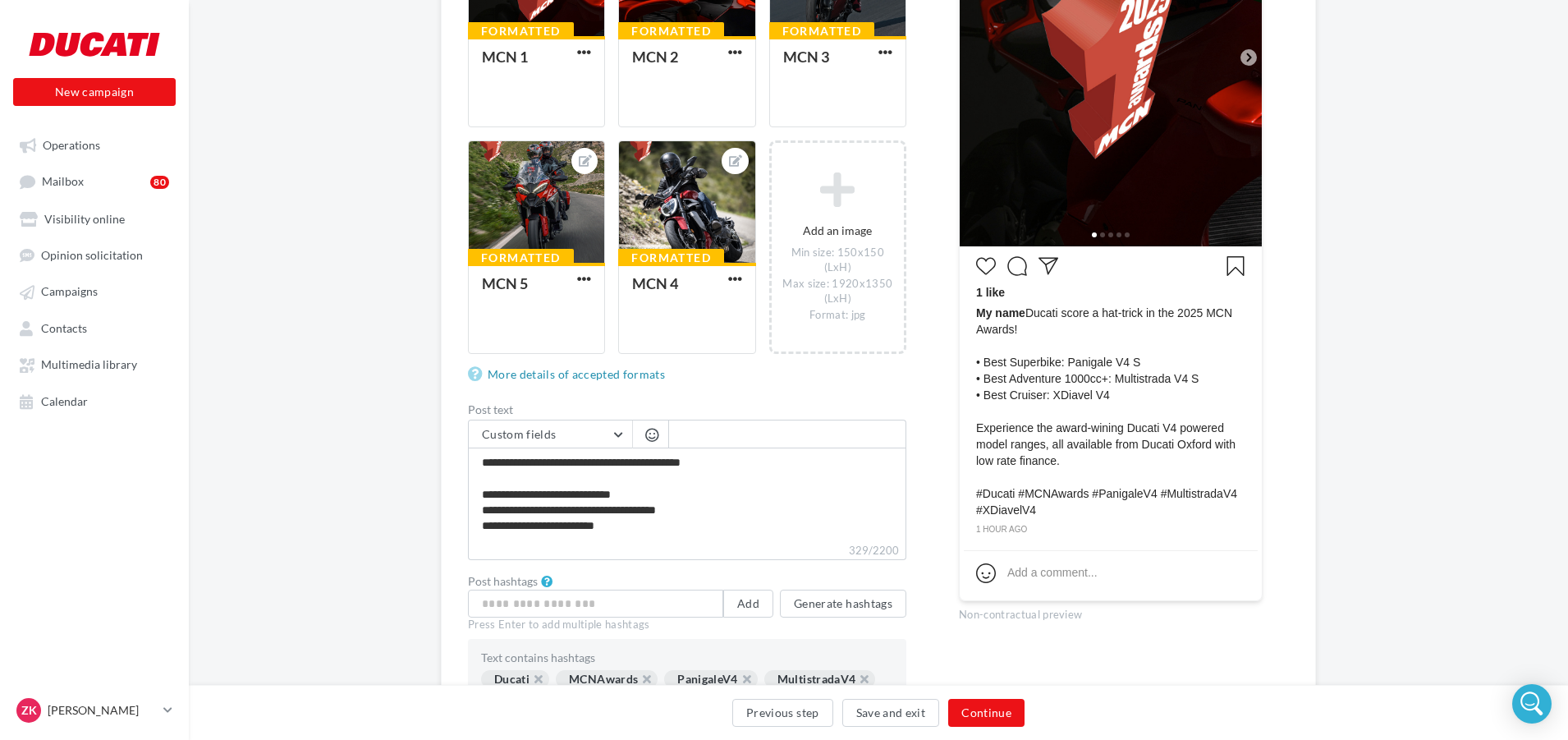
scroll to position [410, 0]
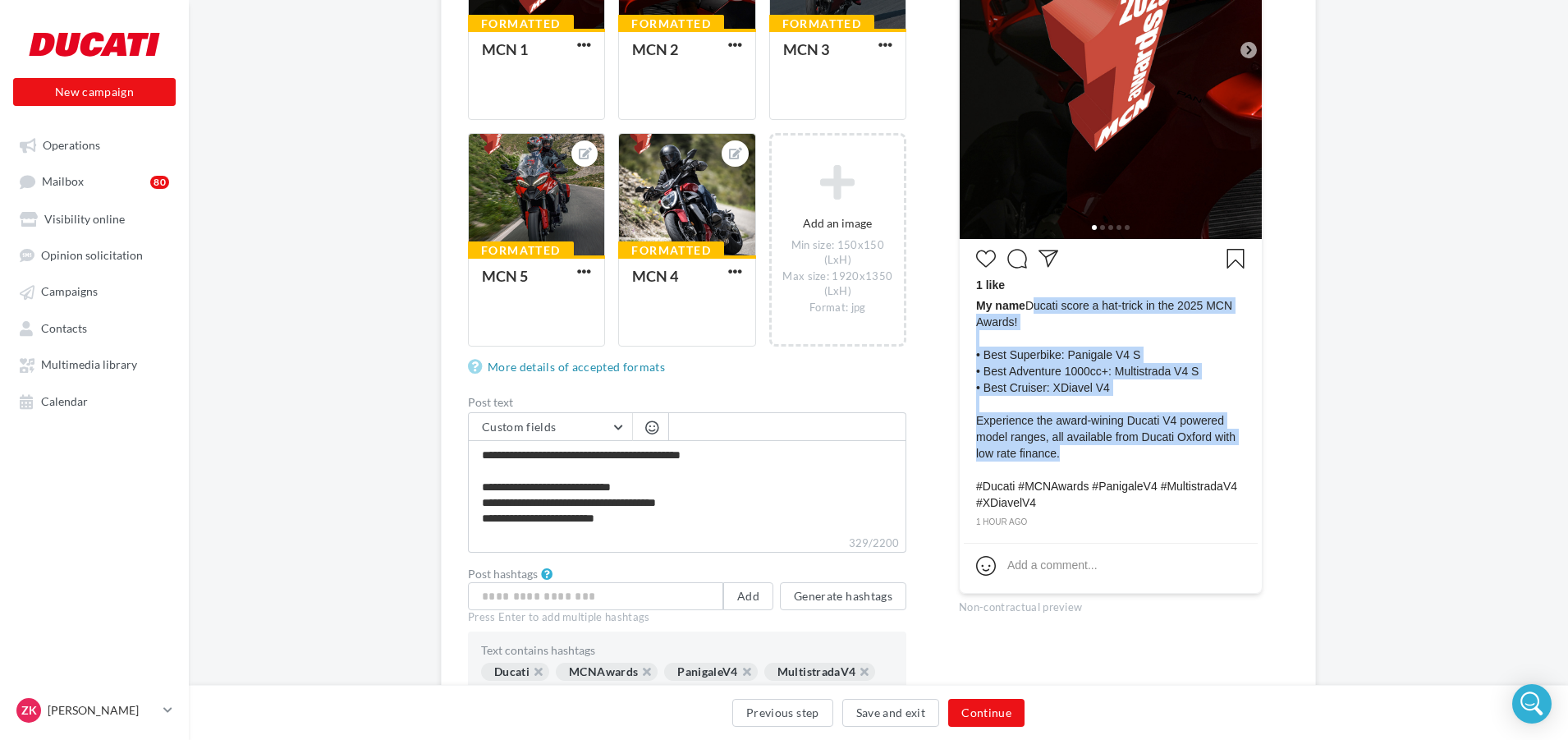
drag, startPoint x: 1029, startPoint y: 306, endPoint x: 1081, endPoint y: 452, distance: 155.0
click at [1081, 452] on span "My name Ducati score a hat-trick in the 2025 MCN Awards! • Best Superbike: Pani…" at bounding box center [1111, 403] width 270 height 213
copy span "Ducati score a hat-trick in the 2025 MCN Awards! • Best Superbike: Panigale V4 …"
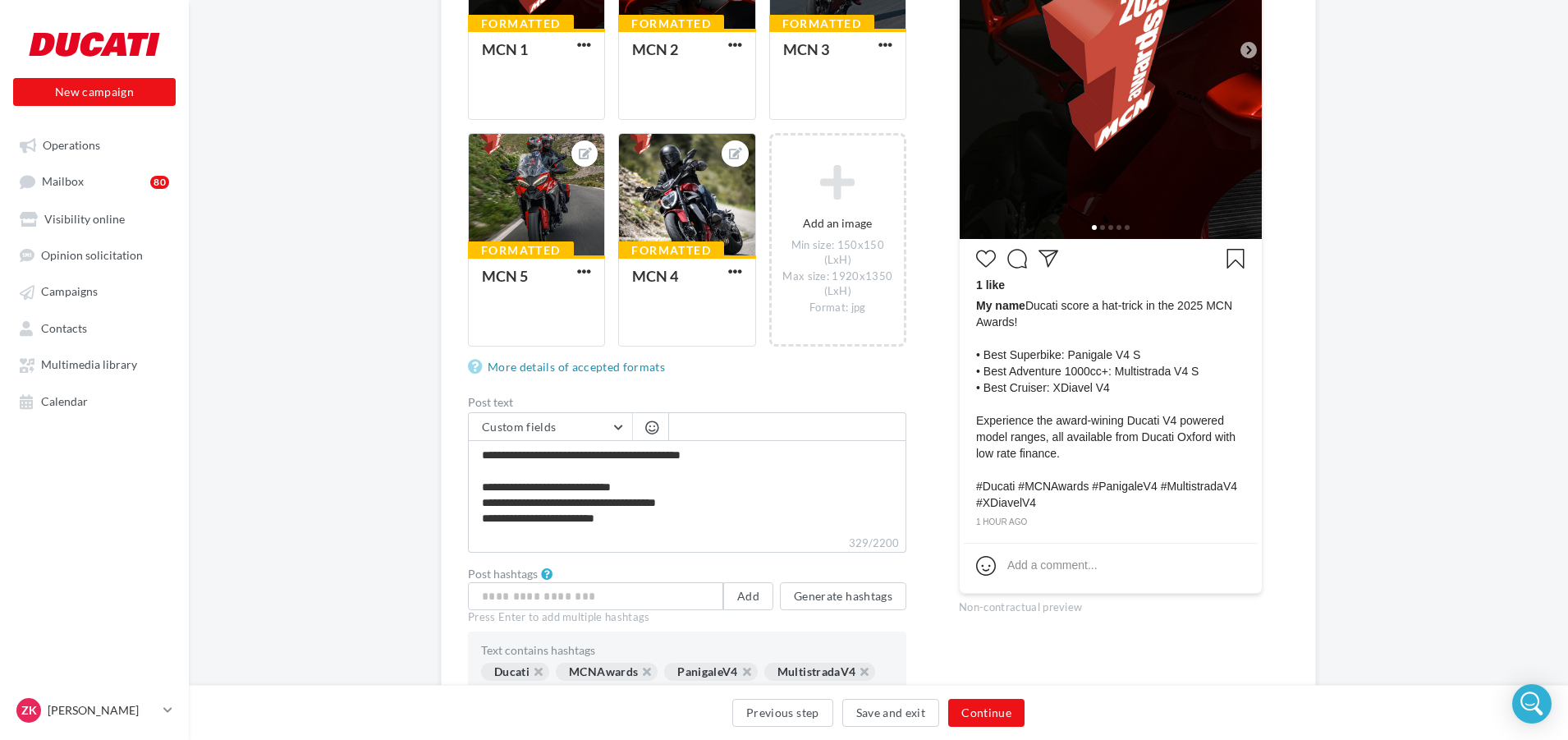
click at [1301, 306] on div "Editing Instagram campaign Campaign type Publication Story Media type Image Ree…" at bounding box center [879, 239] width 876 height 1022
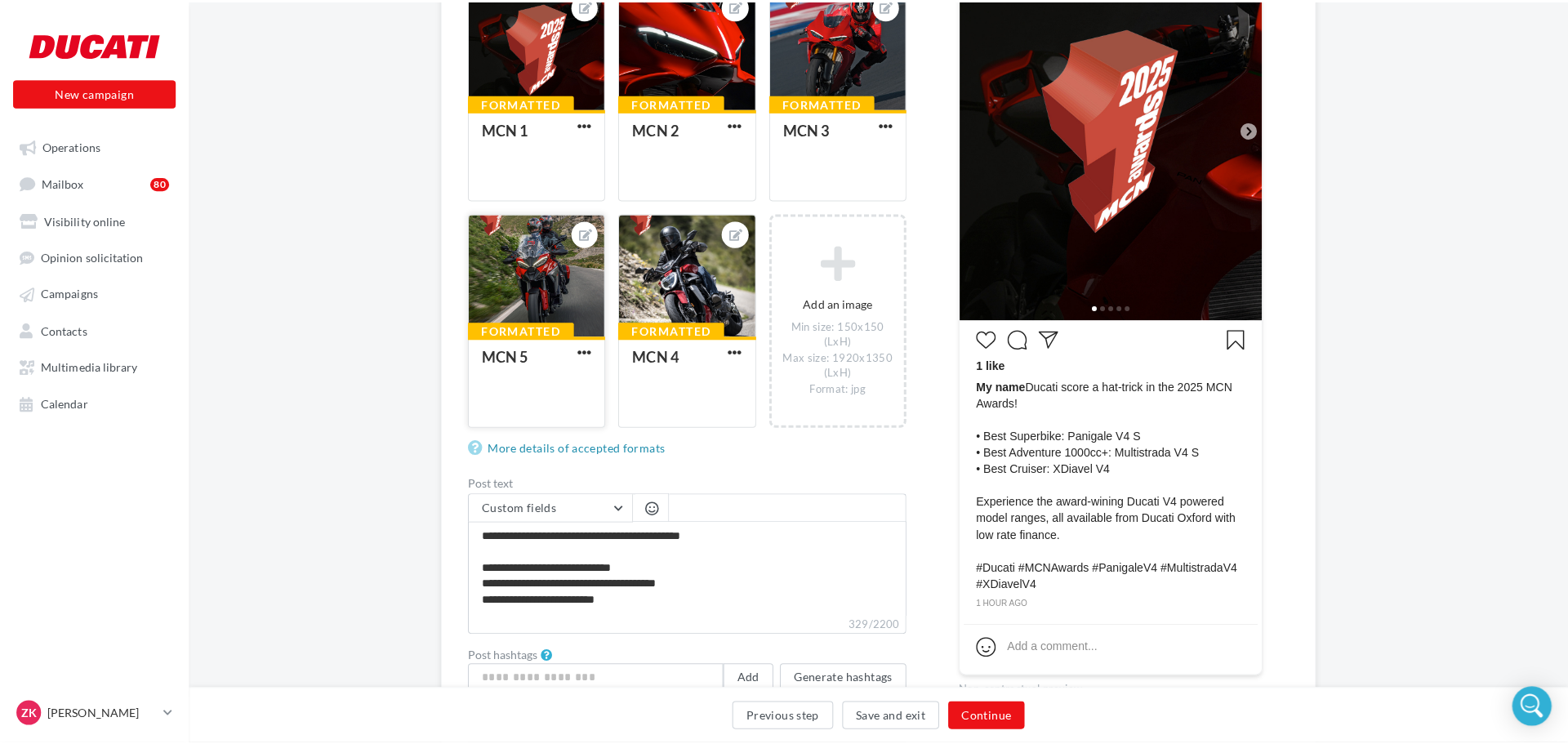
scroll to position [245, 0]
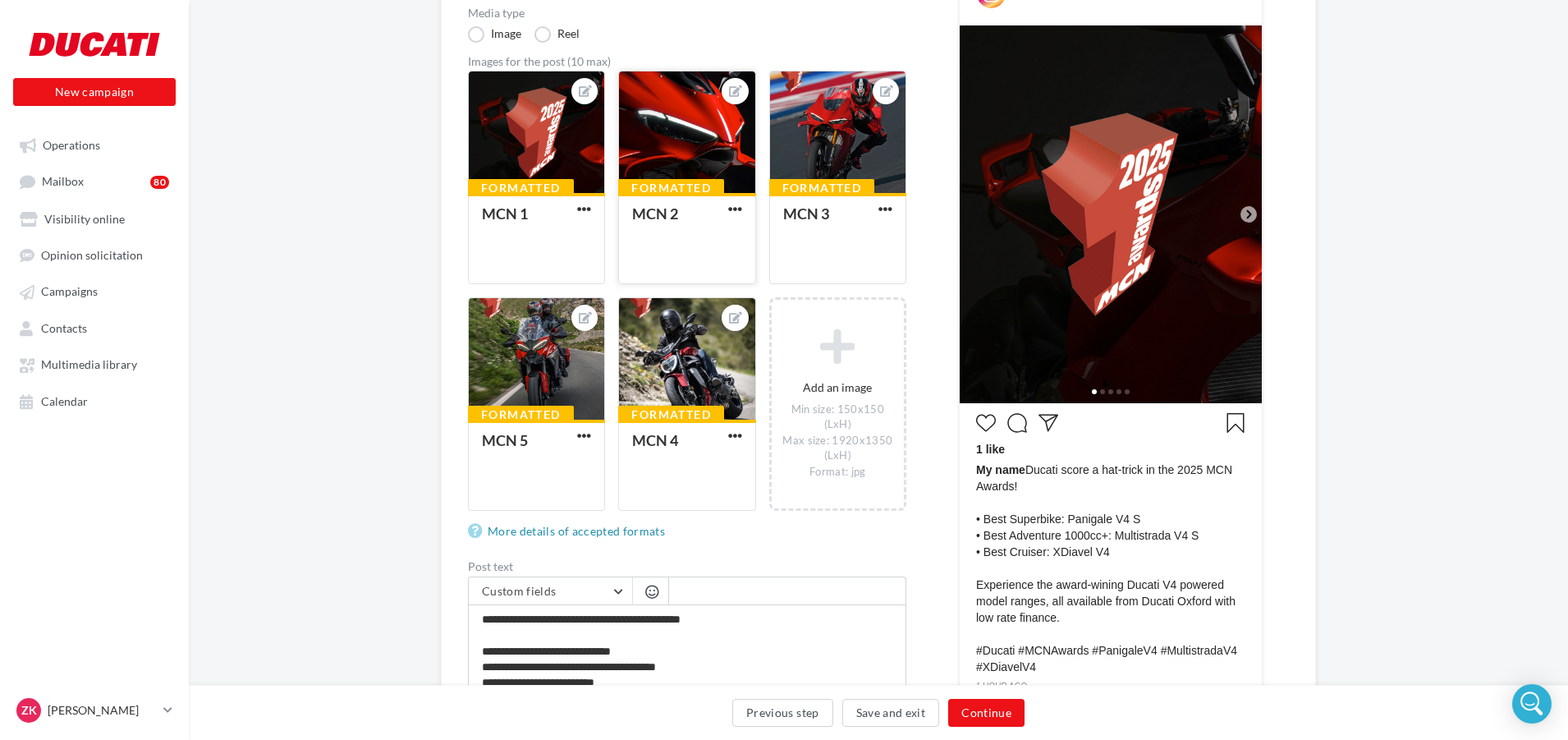
click at [685, 145] on div at bounding box center [686, 133] width 135 height 123
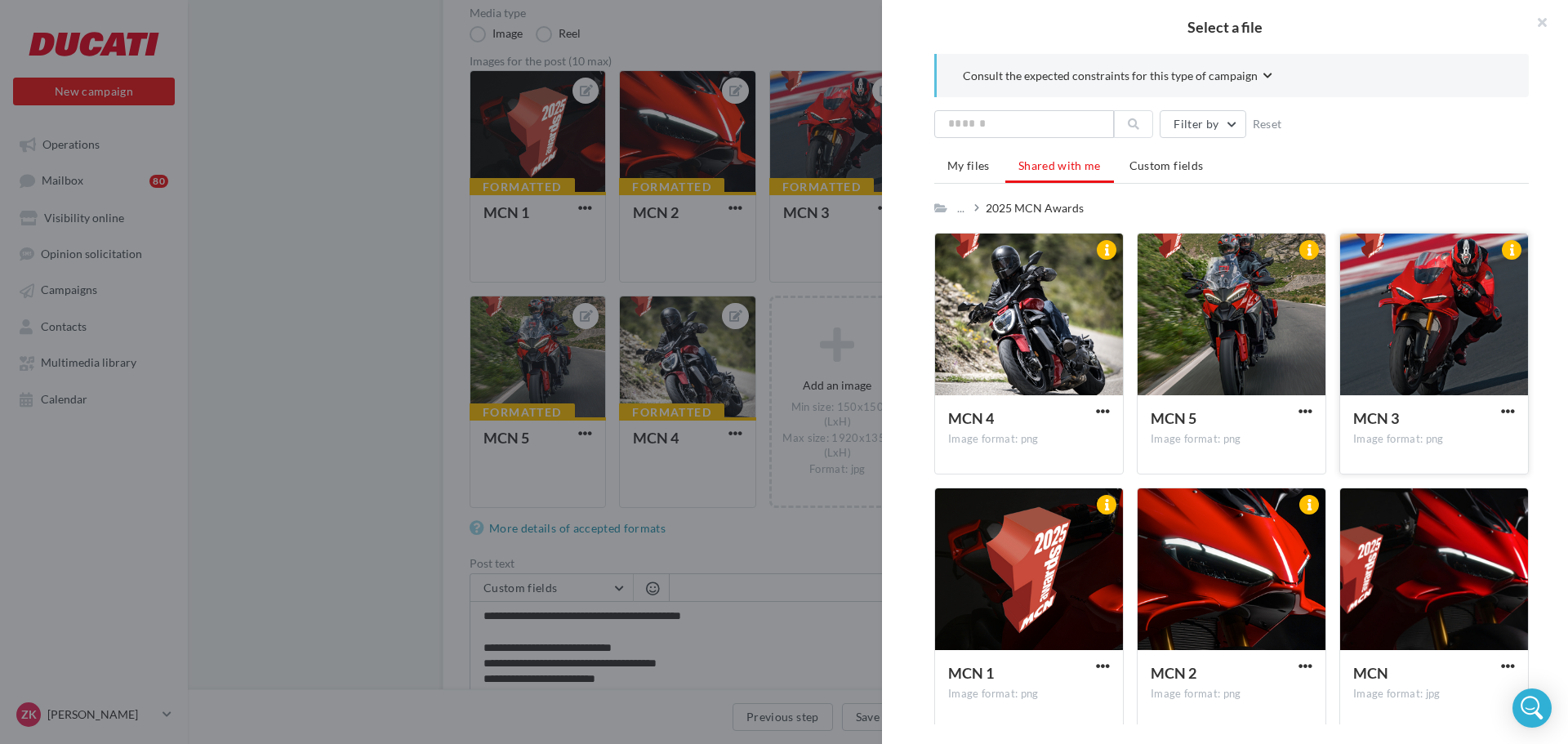
scroll to position [18, 0]
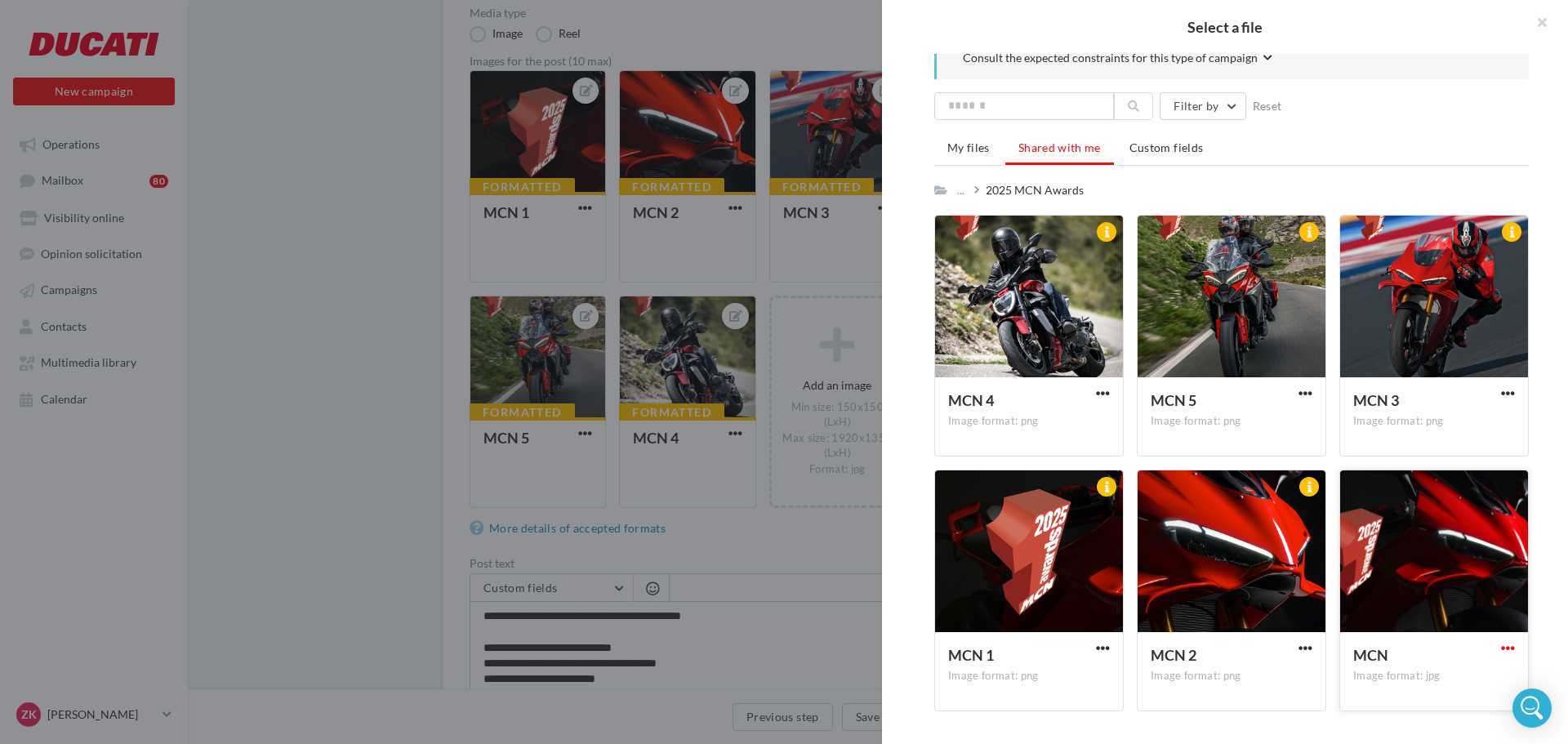
click at [1503, 650] on span "button" at bounding box center [1508, 648] width 14 height 14
click at [1413, 680] on button "Download" at bounding box center [1436, 681] width 164 height 42
